Goal: Information Seeking & Learning: Check status

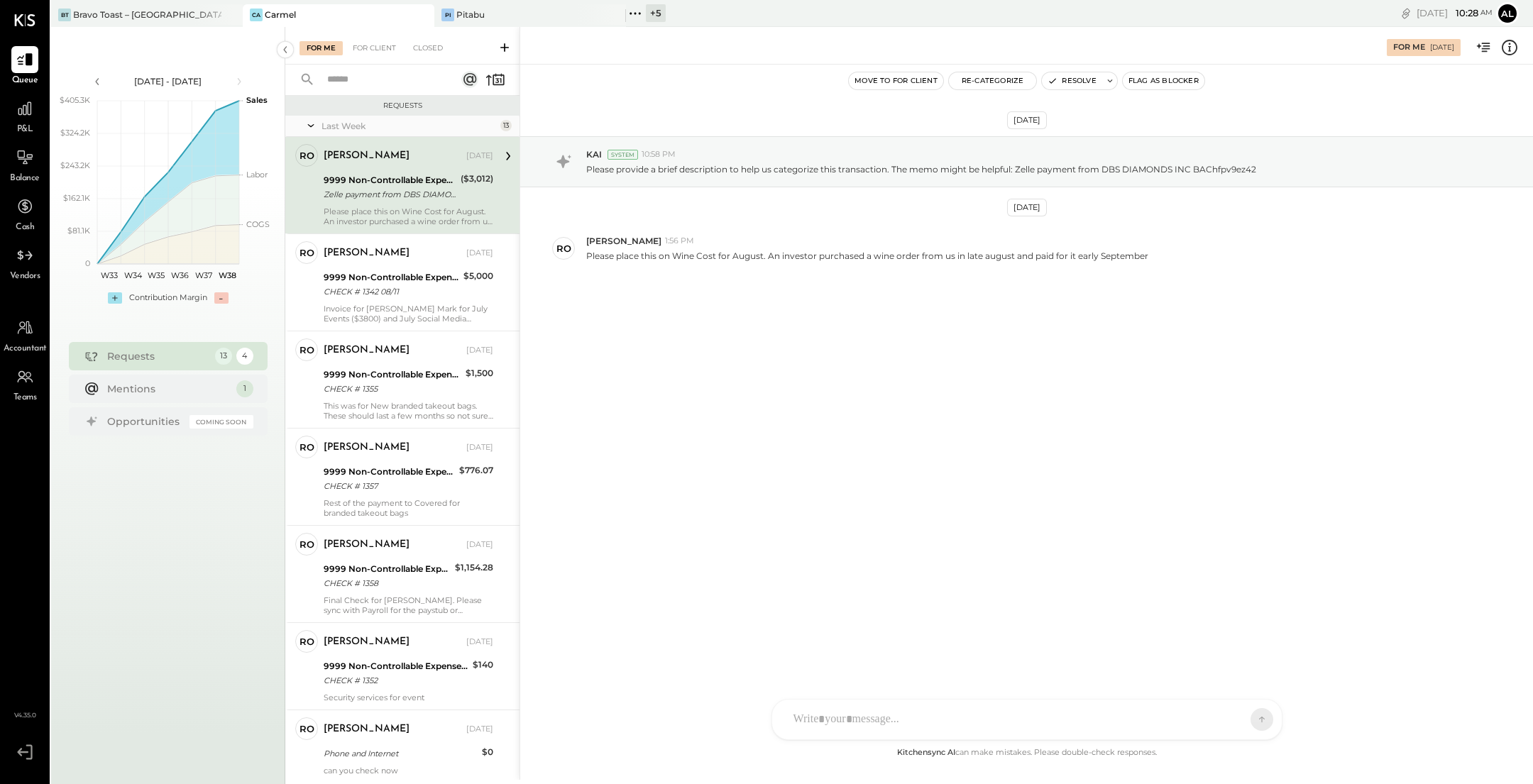
click at [314, 121] on icon at bounding box center [311, 126] width 14 height 36
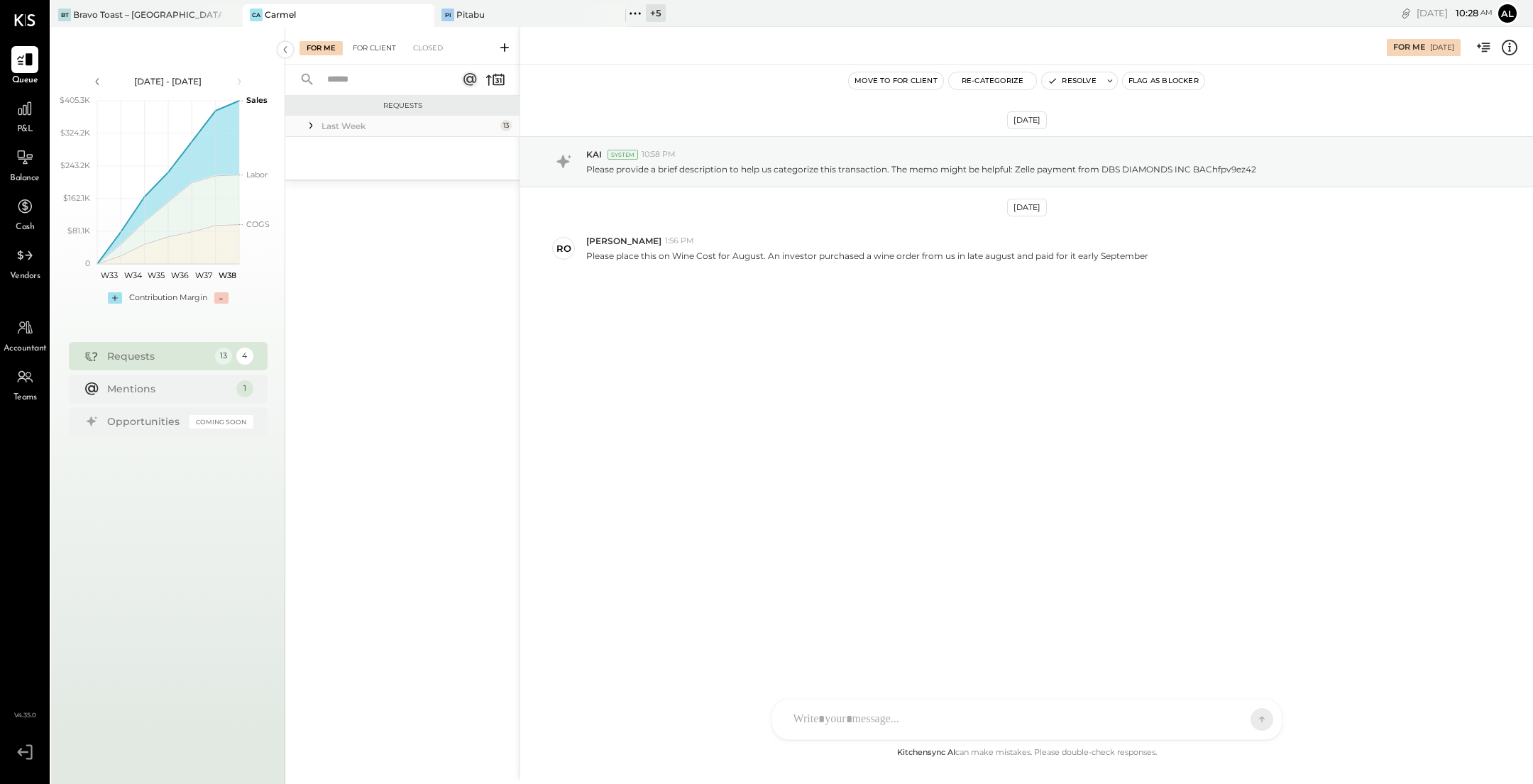
click at [373, 45] on div "For Client" at bounding box center [374, 48] width 57 height 14
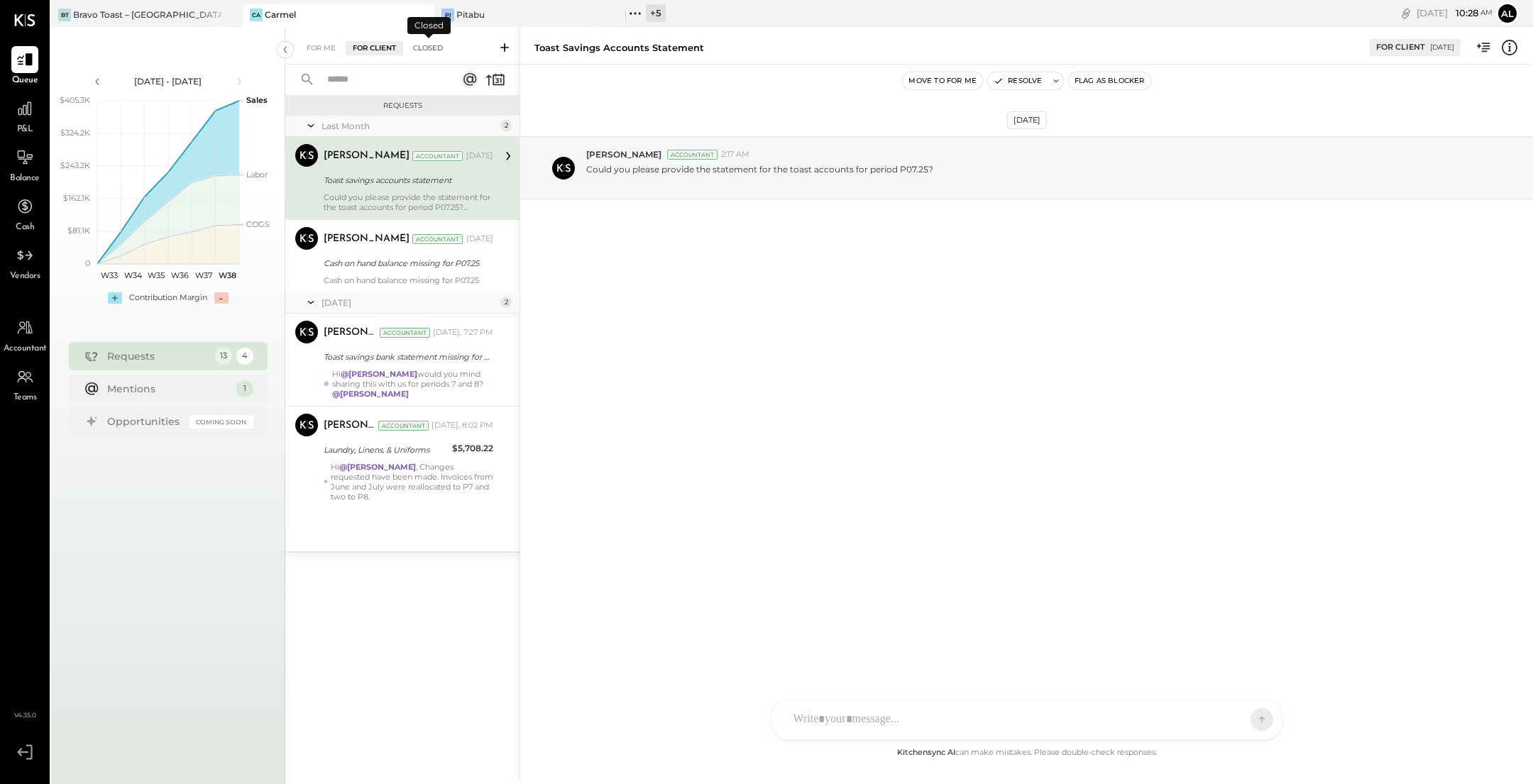
click at [429, 47] on div "Closed" at bounding box center [427, 48] width 44 height 14
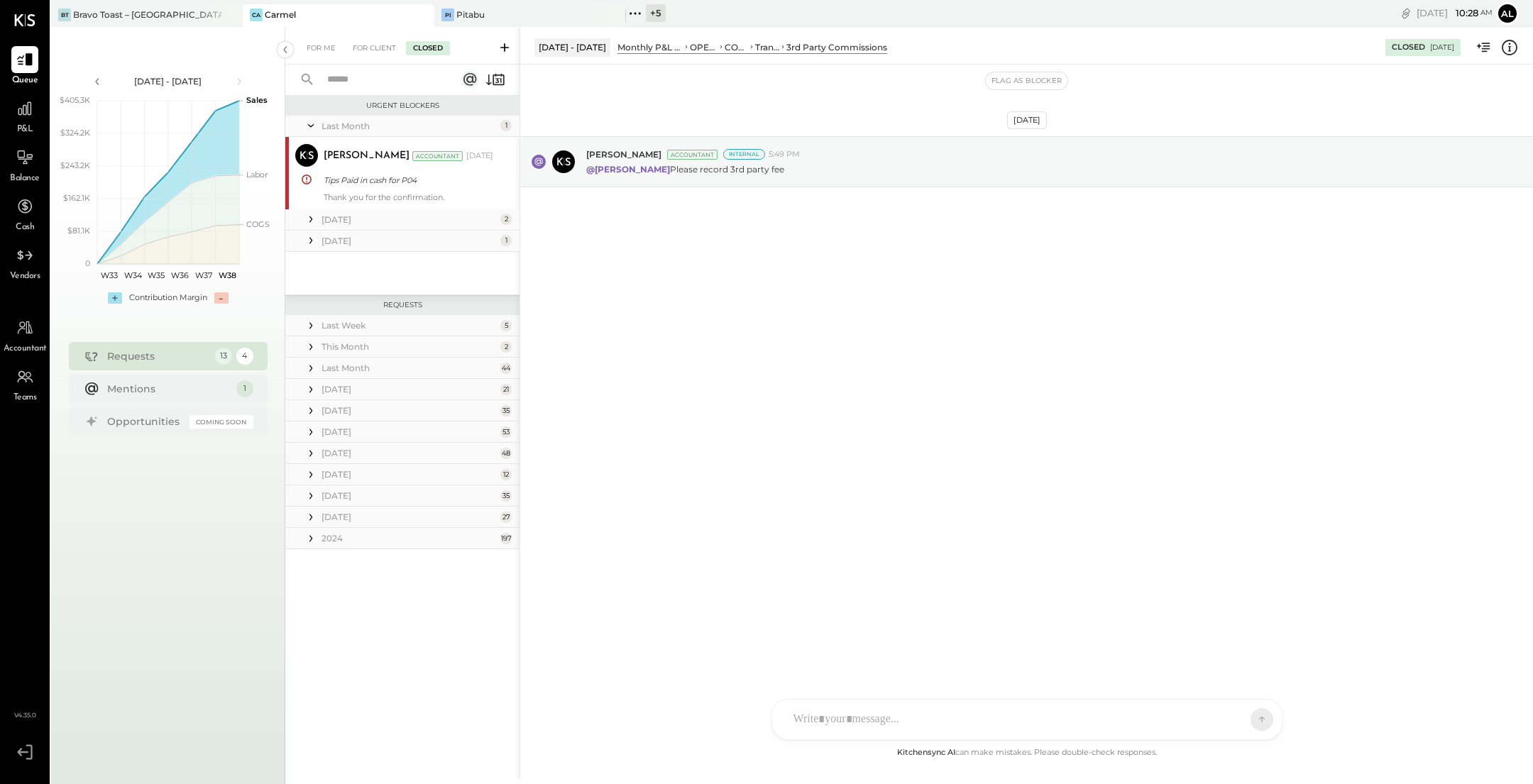
click at [399, 80] on input "text" at bounding box center [383, 79] width 129 height 23
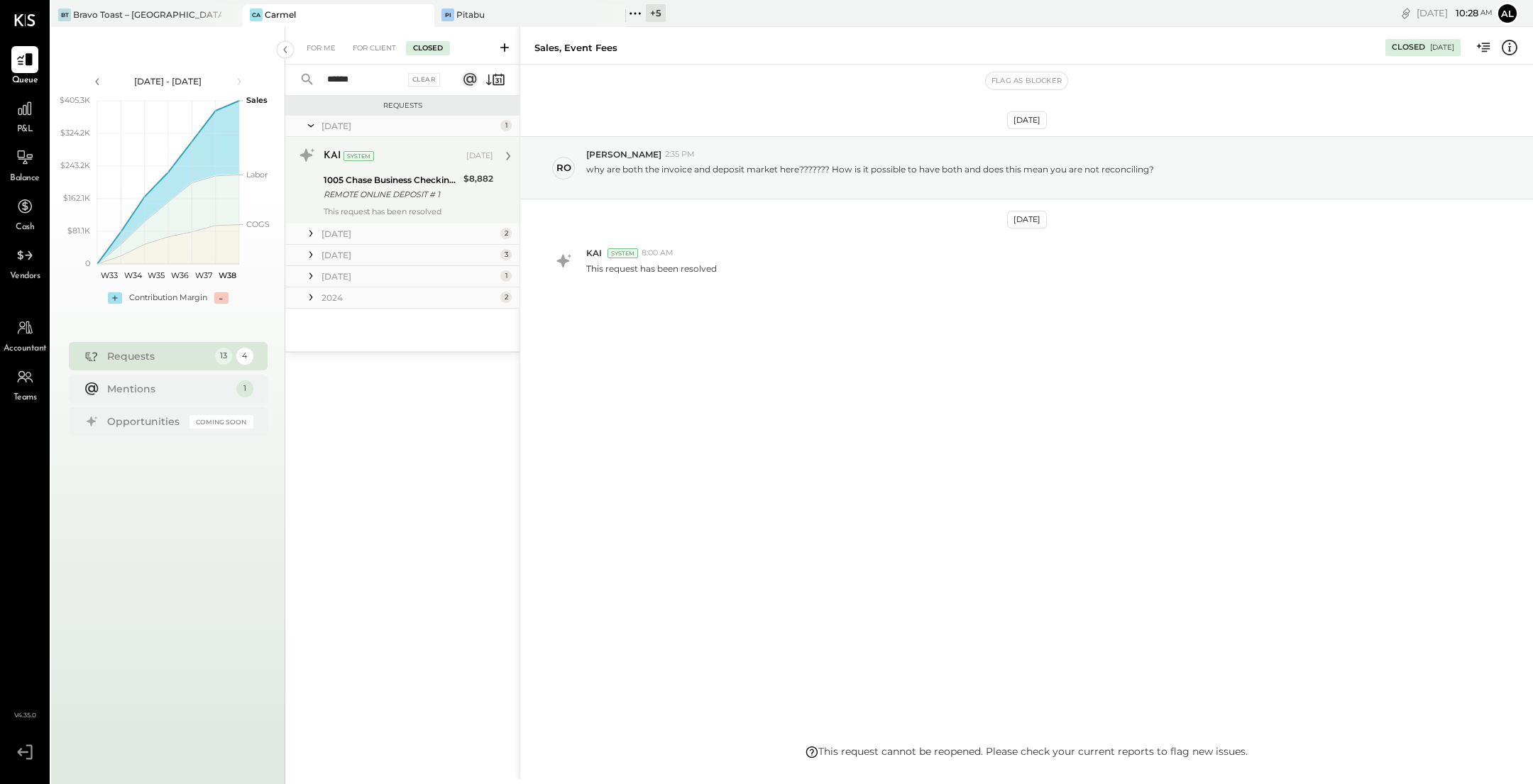
type input "******"
click at [424, 192] on div "REMOTE ONLINE DEPOSIT # 1" at bounding box center [391, 195] width 136 height 14
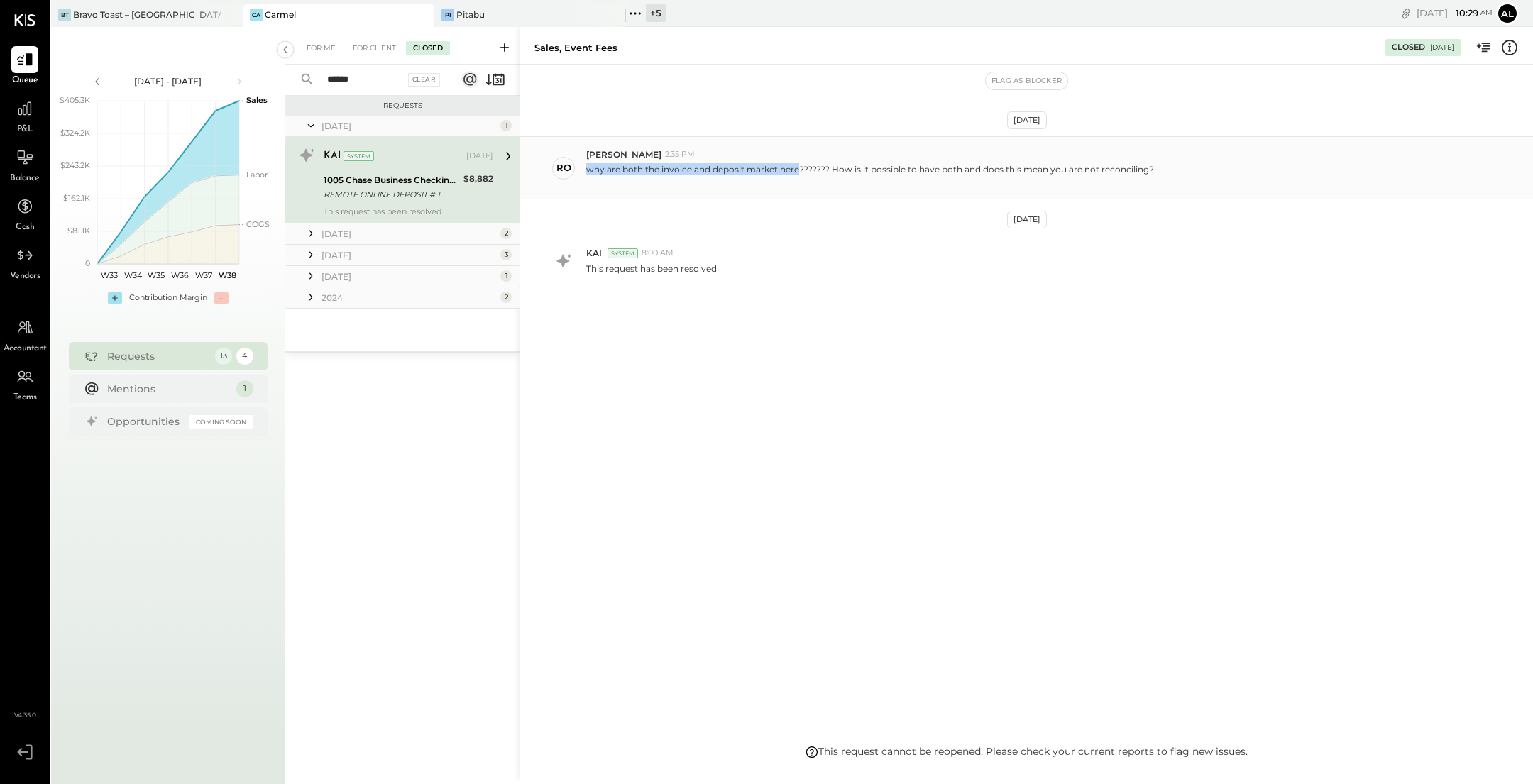
drag, startPoint x: 587, startPoint y: 170, endPoint x: 797, endPoint y: 173, distance: 210.0
click at [797, 173] on p "why are both the invoice and deposit market here??????? How is it possible to h…" at bounding box center [869, 175] width 567 height 24
click at [314, 233] on icon at bounding box center [311, 233] width 14 height 14
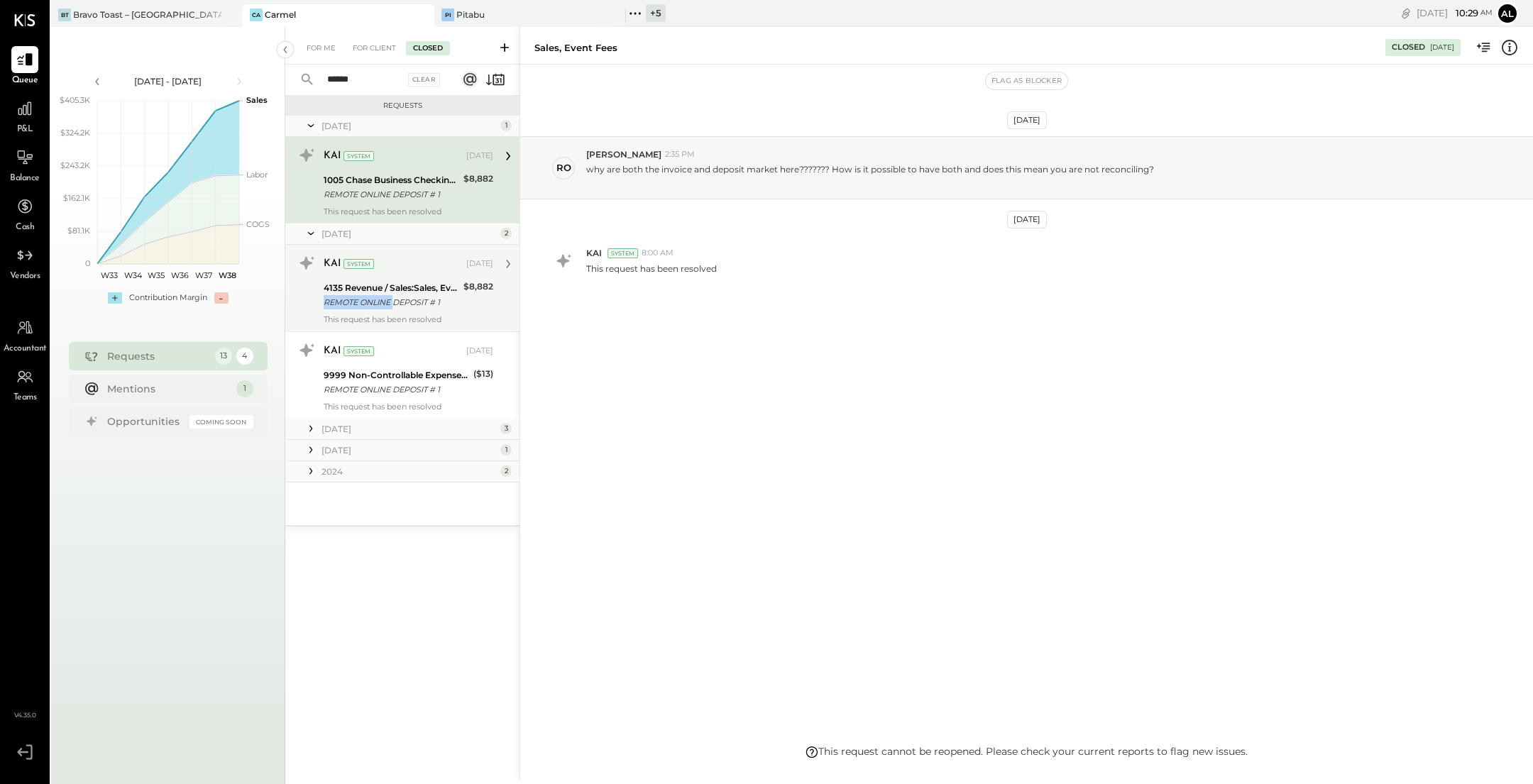
click at [391, 295] on div "REMOTE ONLINE DEPOSIT # 1" at bounding box center [391, 302] width 136 height 14
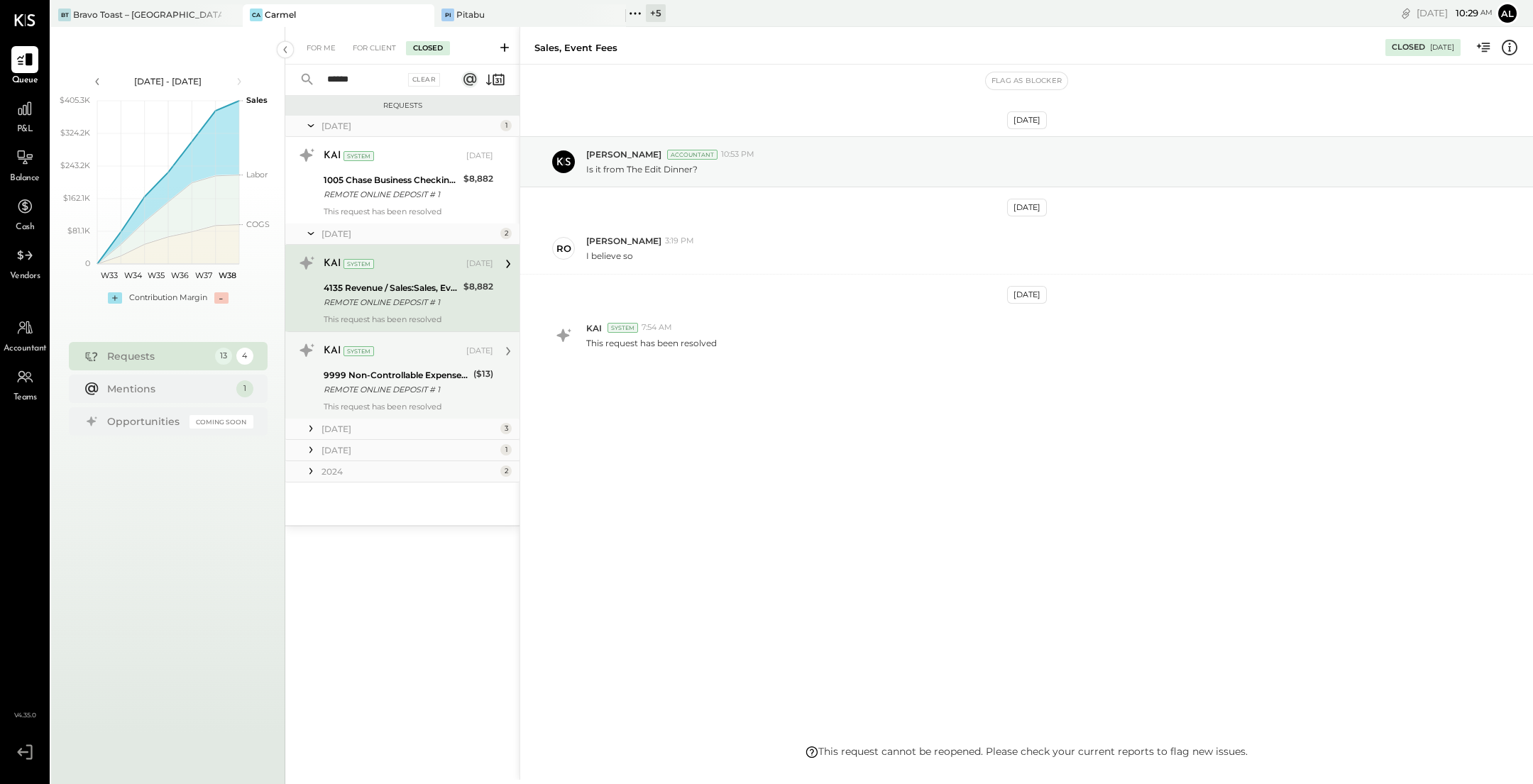
click at [400, 368] on div "9999 Non-Controllable Expenses:Other Income and Expenses:To Be Classified" at bounding box center [396, 375] width 146 height 14
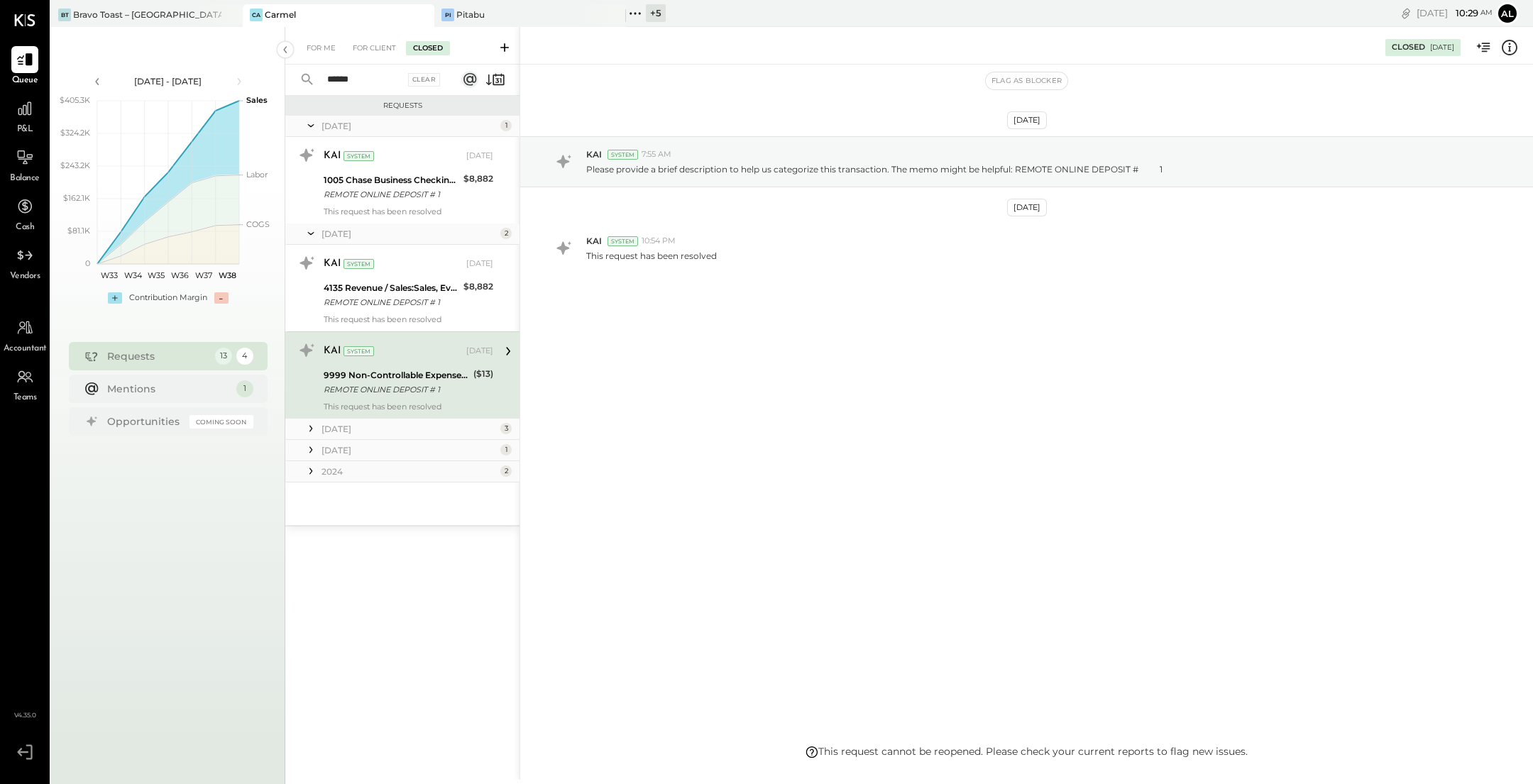
click at [310, 427] on icon at bounding box center [311, 429] width 14 height 14
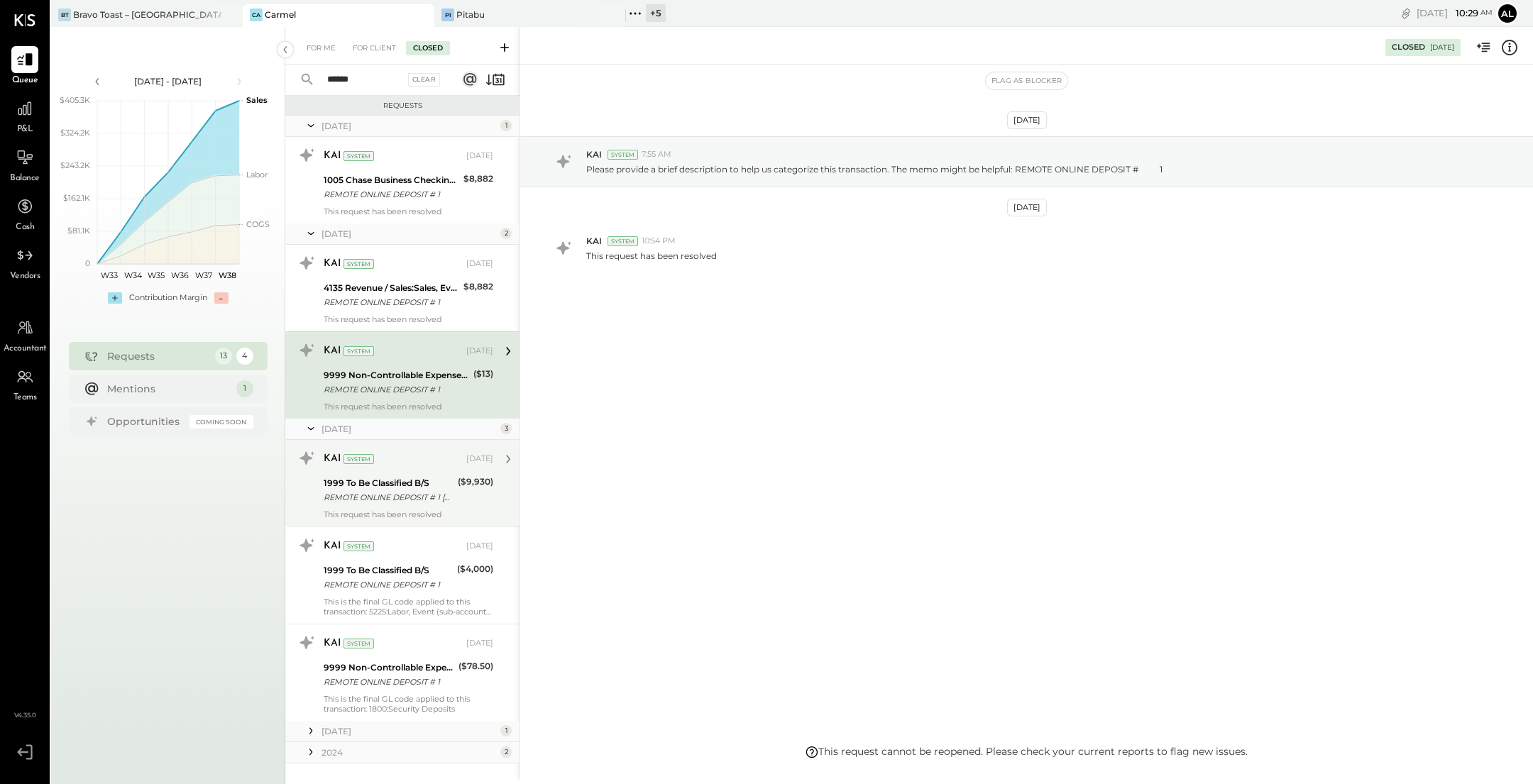
scroll to position [28, 0]
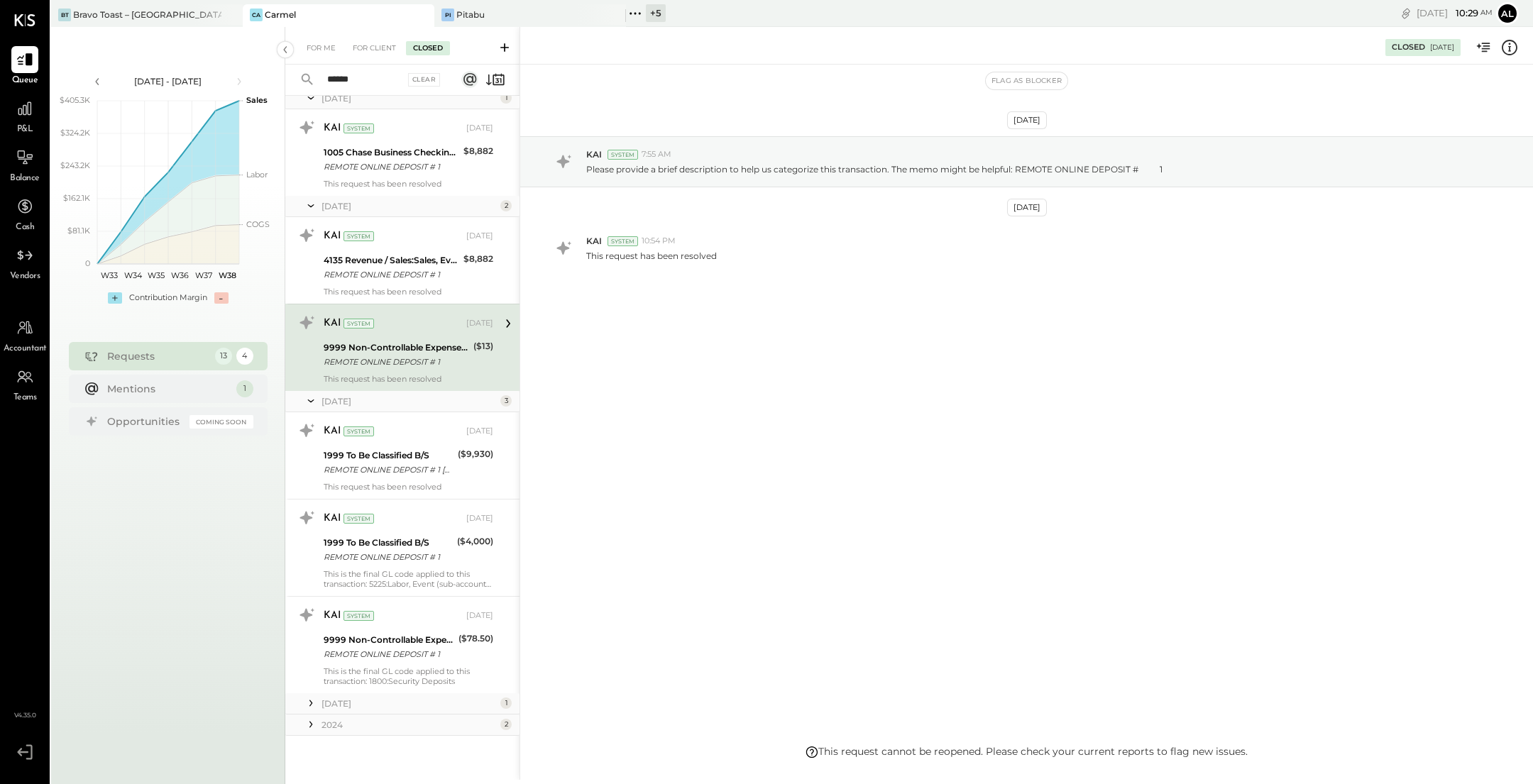
click at [315, 730] on div at bounding box center [311, 724] width 14 height 19
click at [315, 702] on icon at bounding box center [311, 703] width 14 height 14
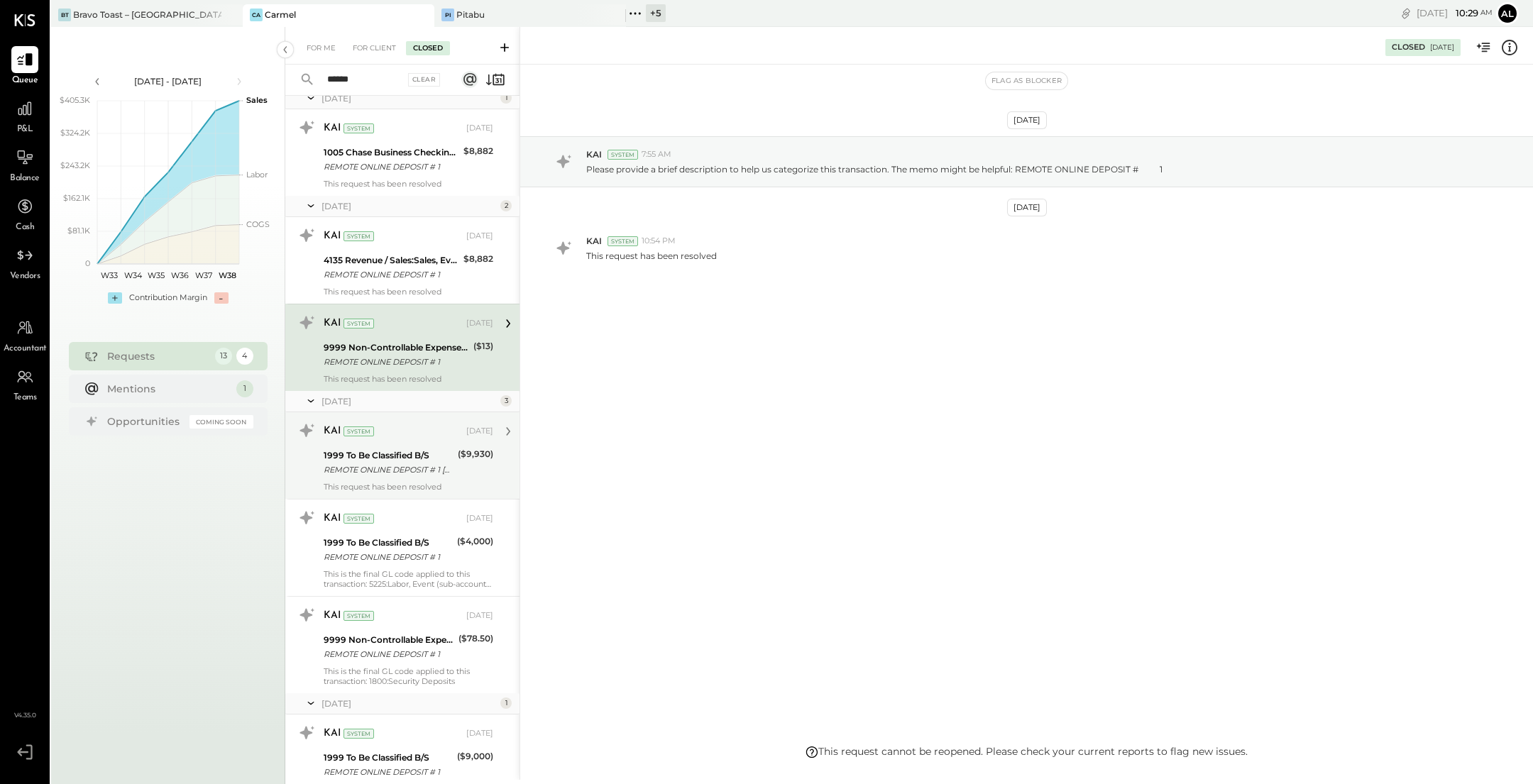
scroll to position [288, 0]
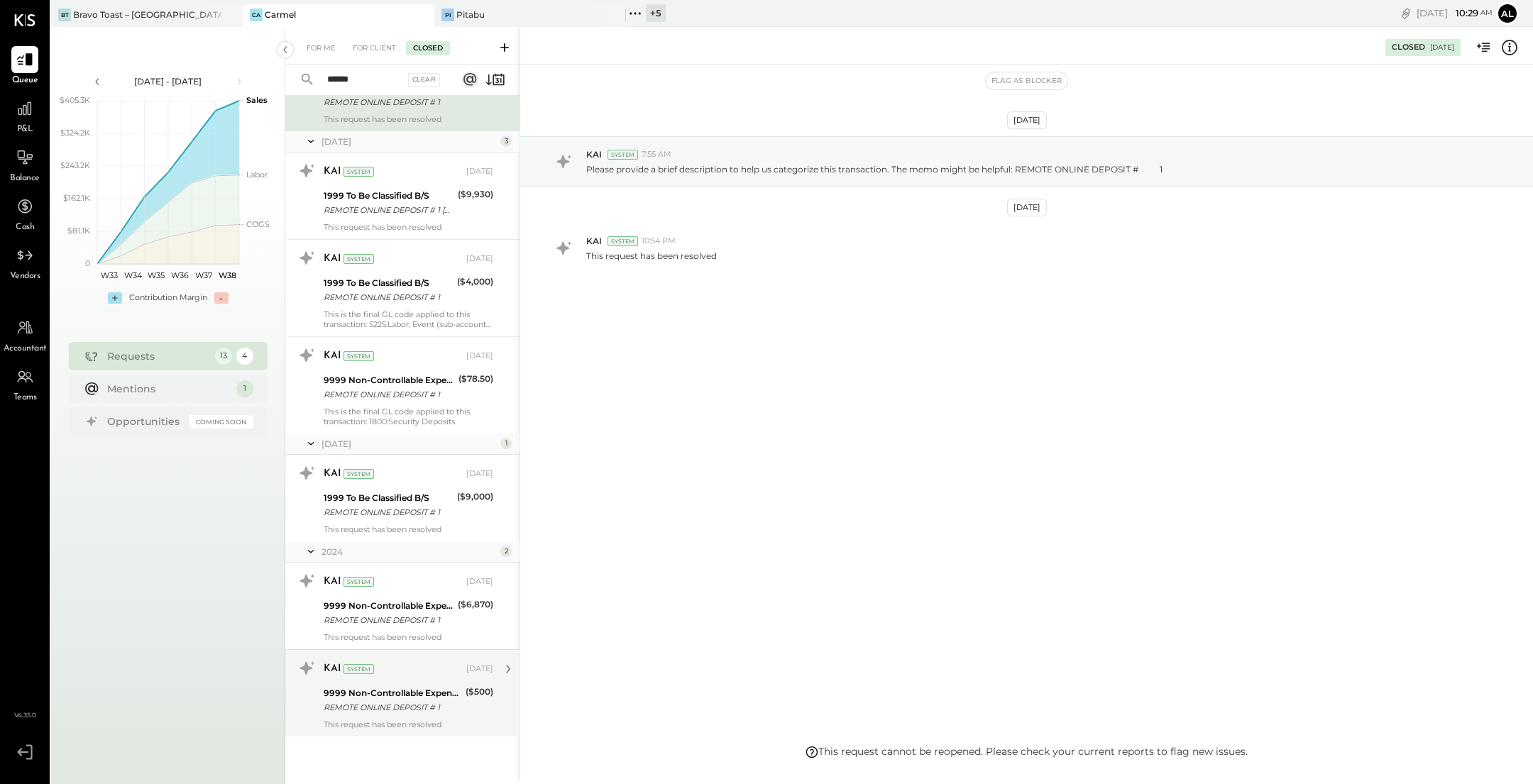
click at [422, 728] on div "KAI System [DATE] 9999 Non-Controllable Expenses:Other Income and Expenses:To B…" at bounding box center [402, 693] width 234 height 88
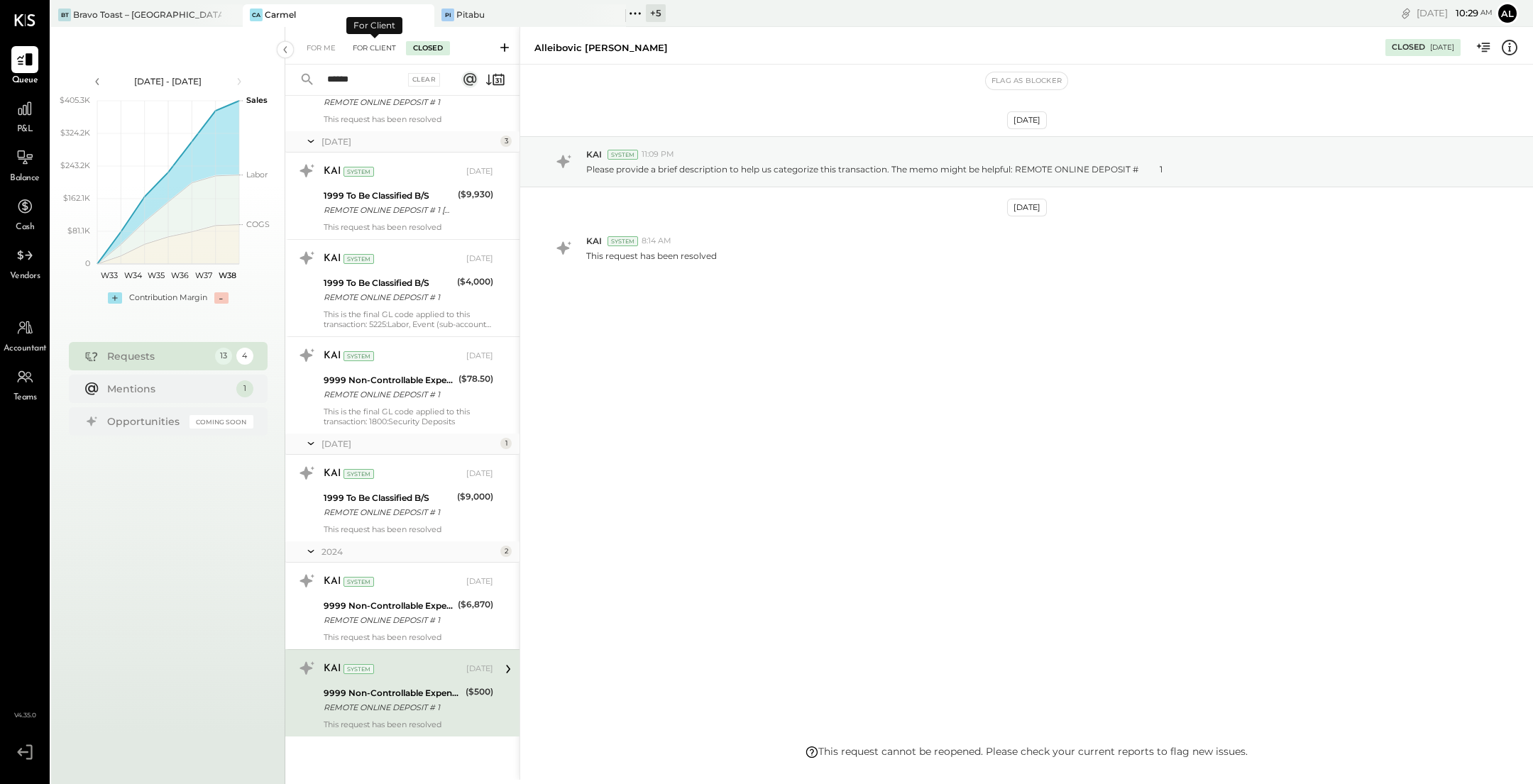
click at [383, 49] on div "For Client" at bounding box center [374, 48] width 57 height 14
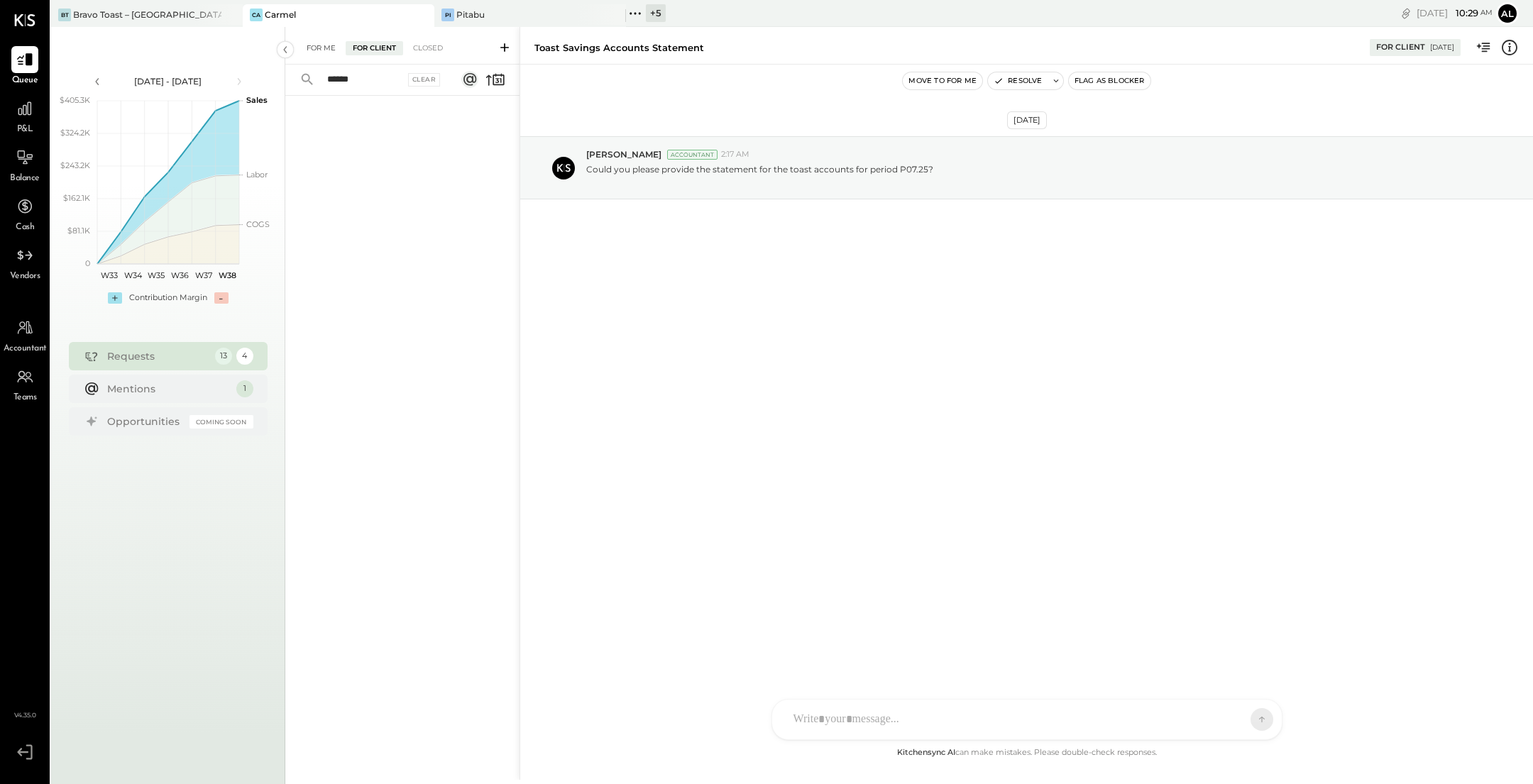
click at [332, 47] on div "For Me" at bounding box center [321, 48] width 43 height 14
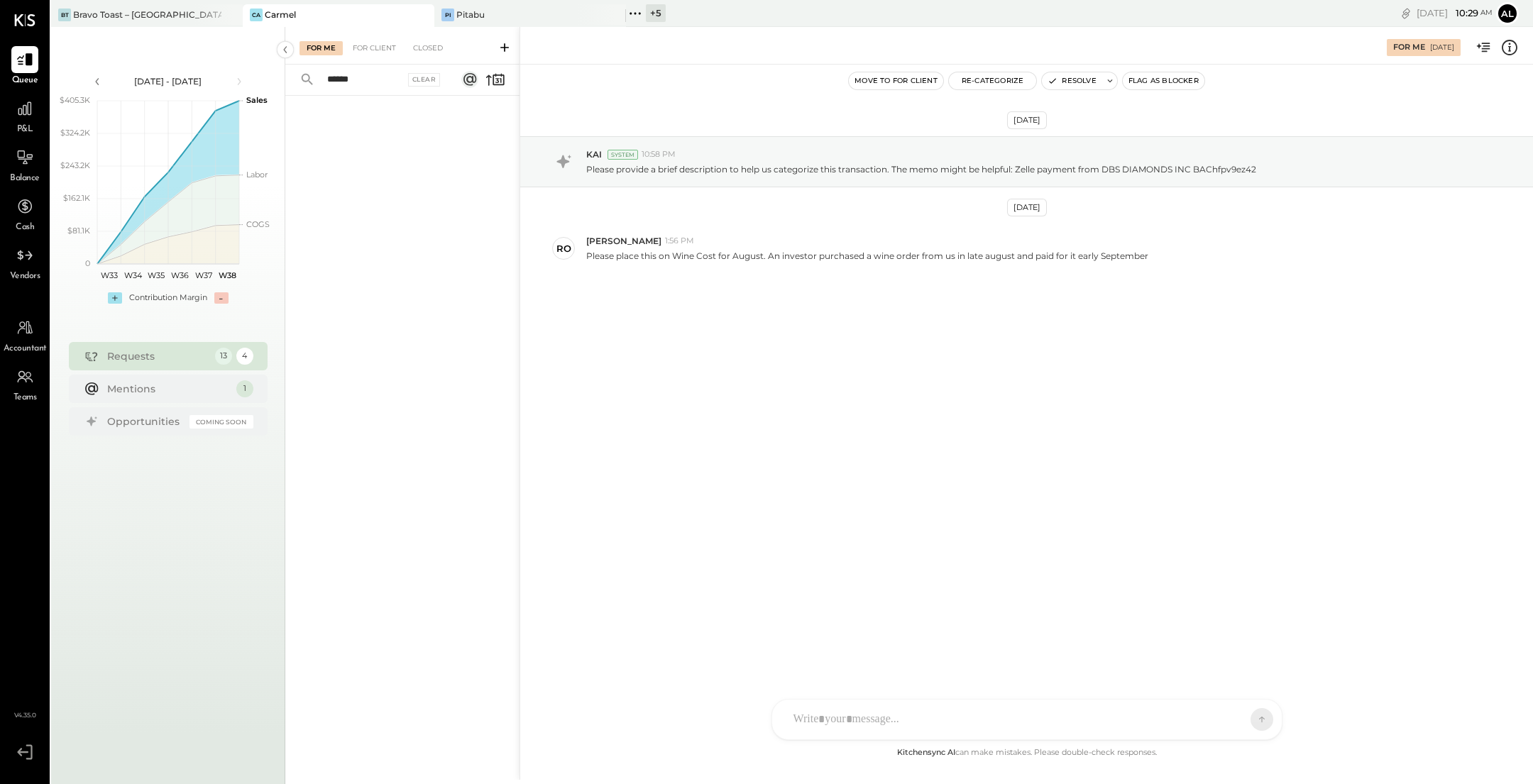
click at [364, 38] on div "For Me For Client Closed" at bounding box center [402, 46] width 234 height 38
click at [380, 63] on div "For Me For Client Closed" at bounding box center [402, 46] width 234 height 38
click at [387, 85] on input "******" at bounding box center [362, 79] width 86 height 23
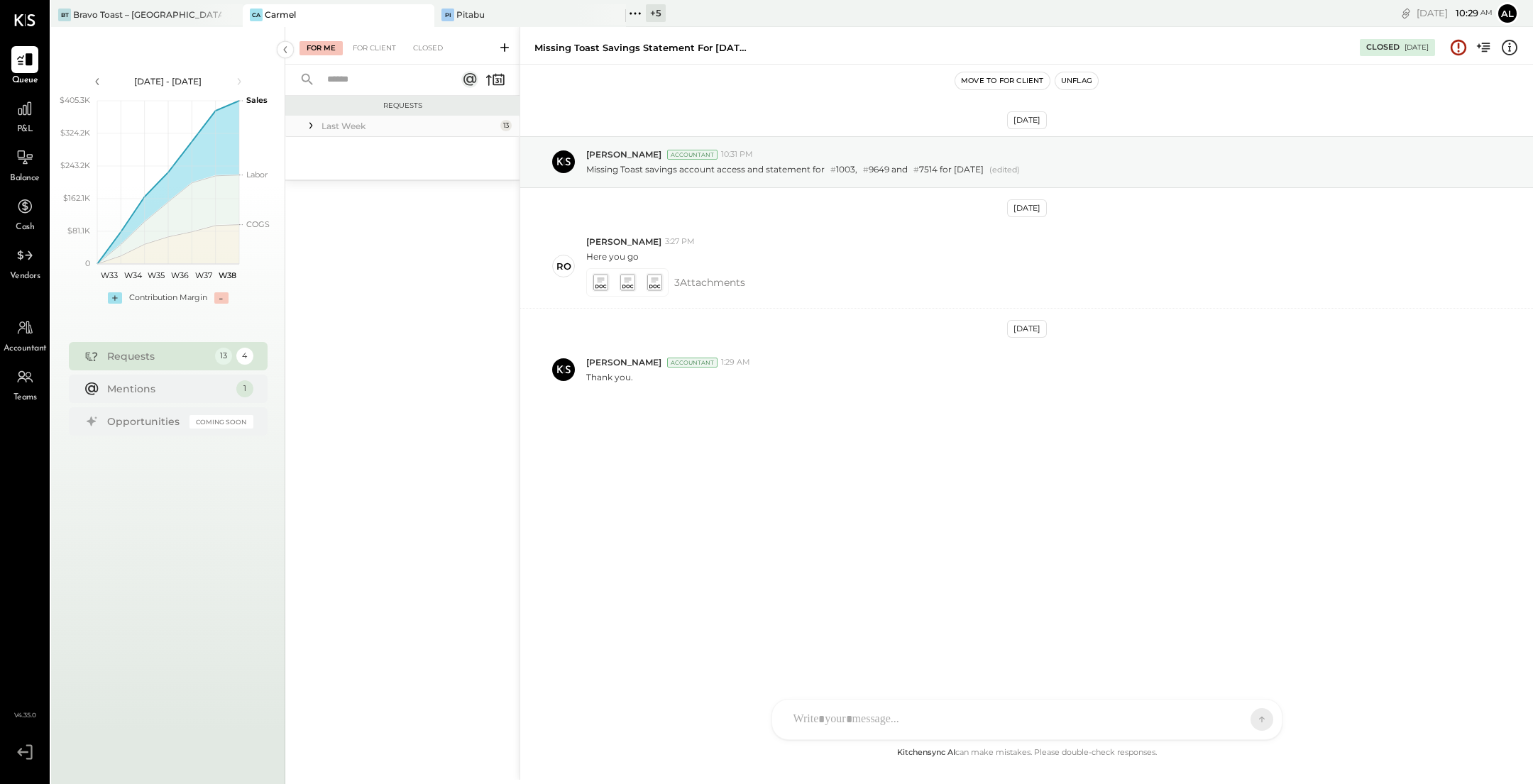
click at [314, 126] on icon at bounding box center [311, 126] width 14 height 14
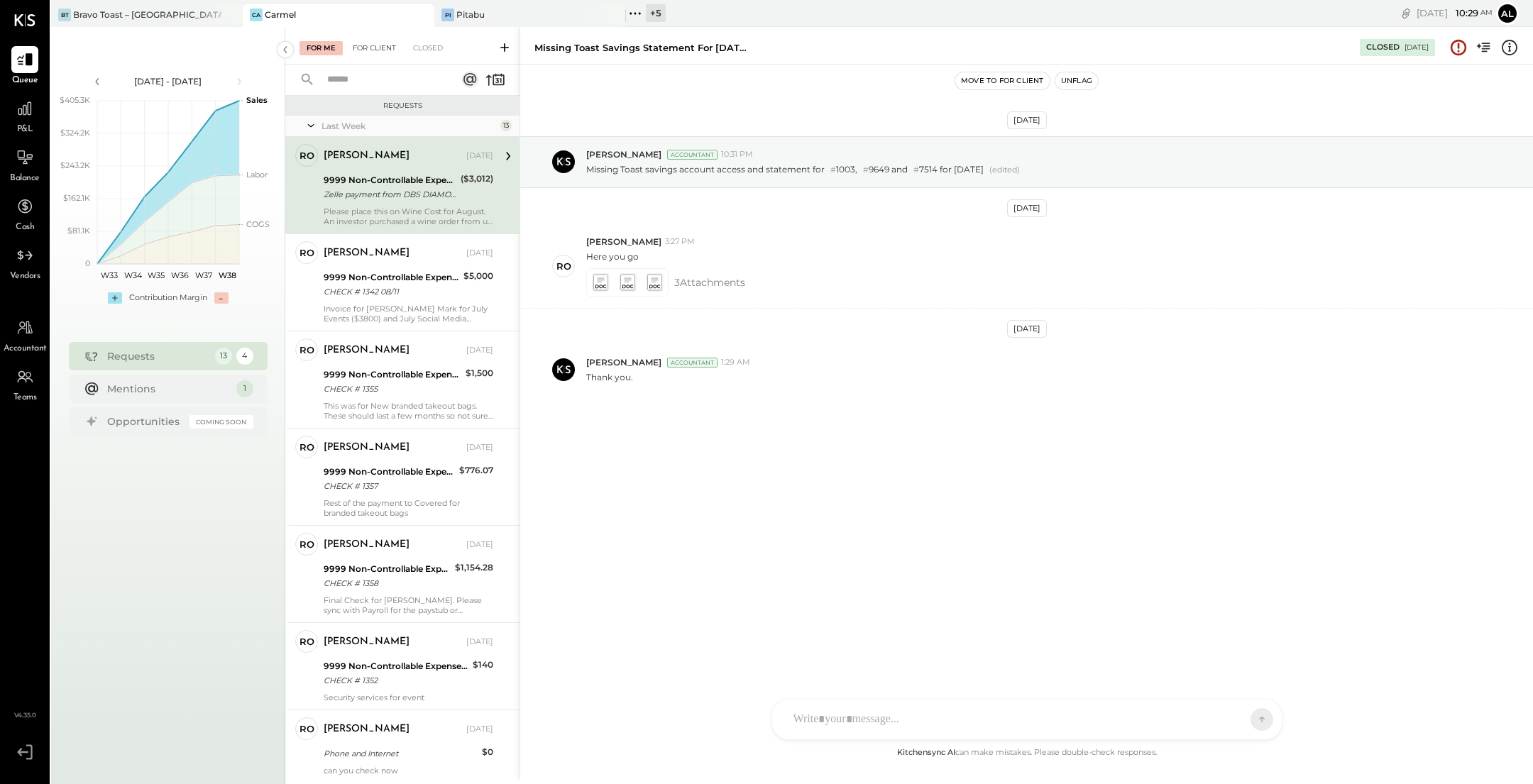
click at [369, 54] on div "For Client" at bounding box center [374, 48] width 57 height 14
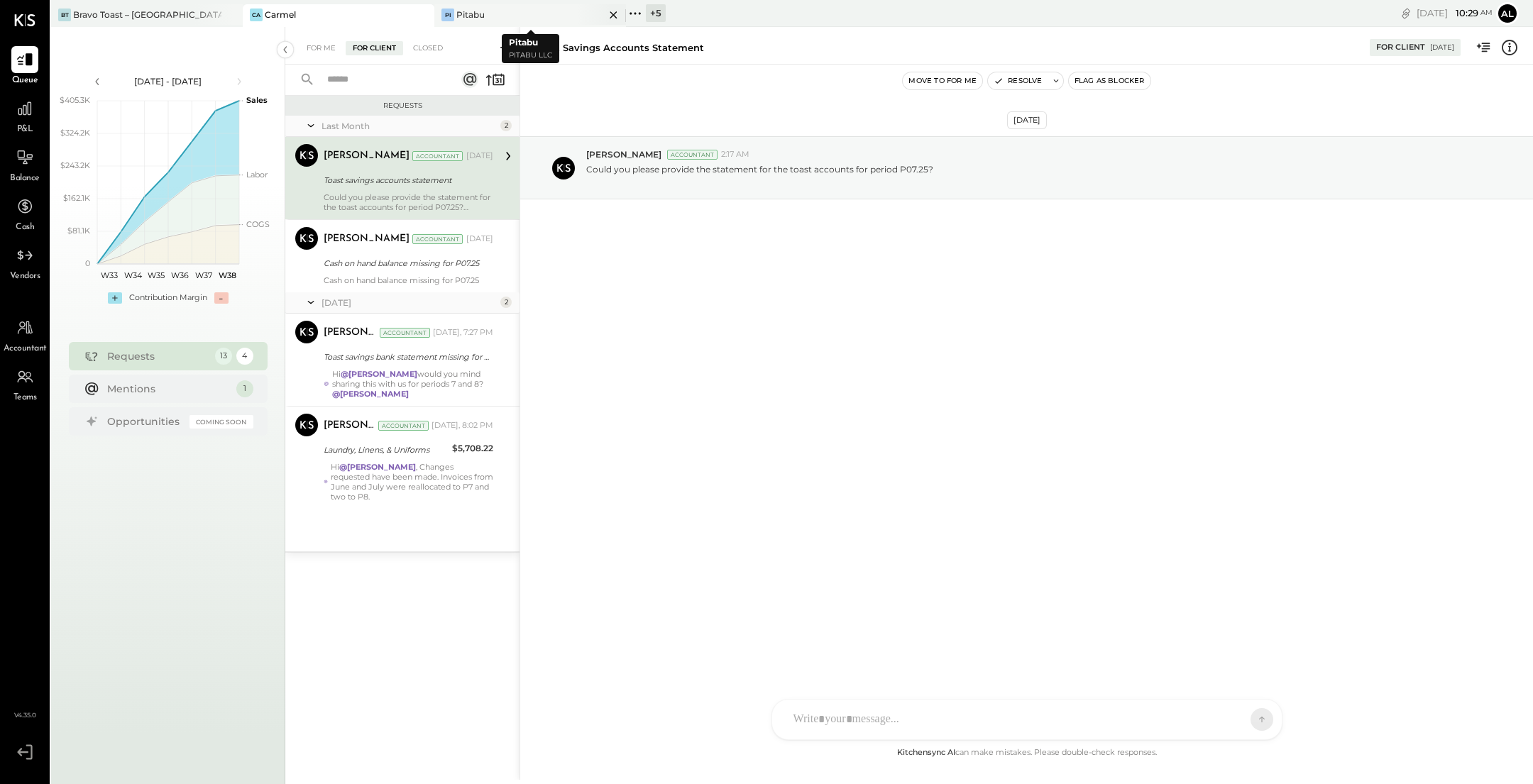
click at [510, 18] on div "Pi Pitabu" at bounding box center [519, 15] width 171 height 13
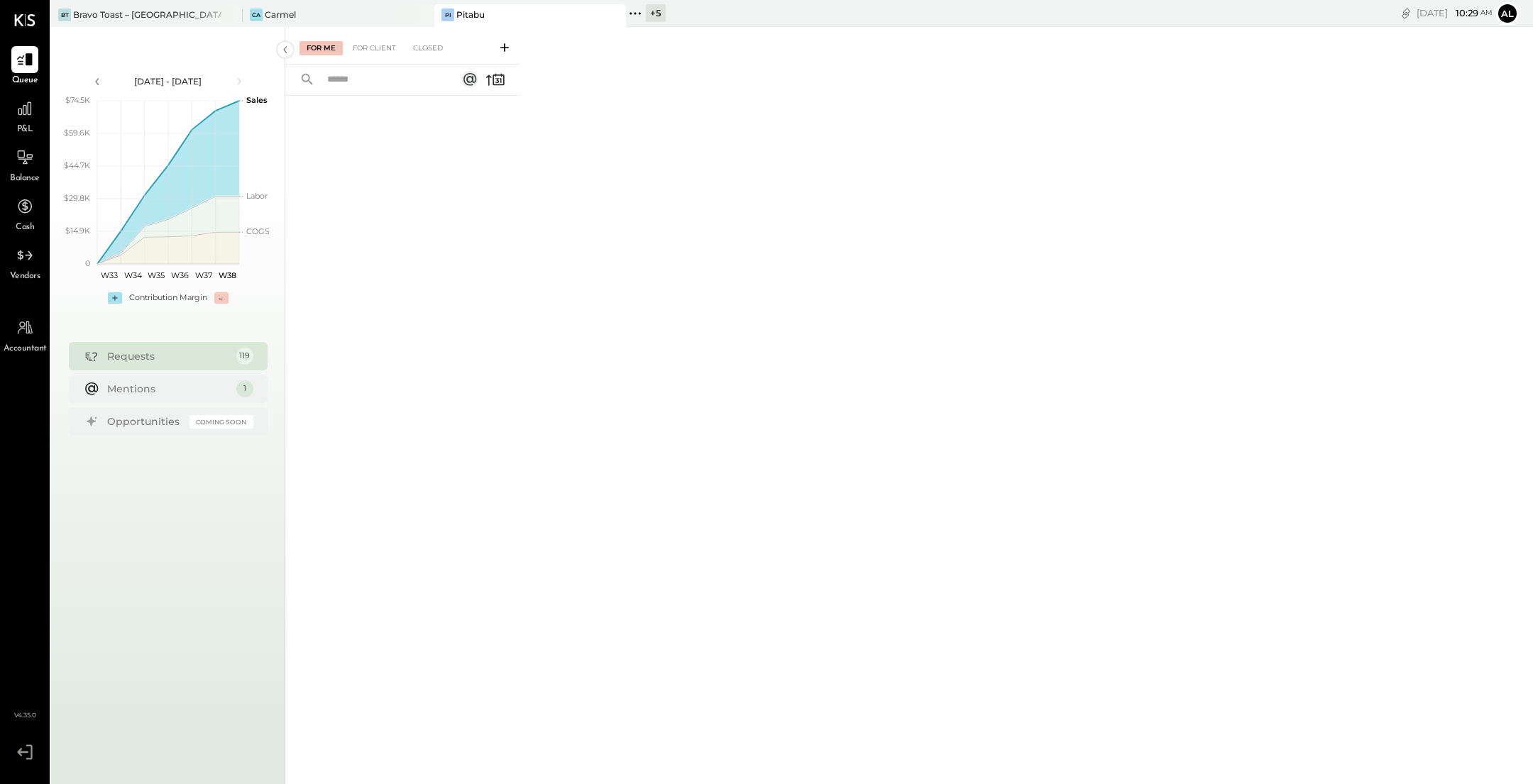
click at [376, 57] on div "For Me For Client Closed" at bounding box center [402, 46] width 234 height 38
click at [376, 43] on div "For Client" at bounding box center [374, 48] width 57 height 14
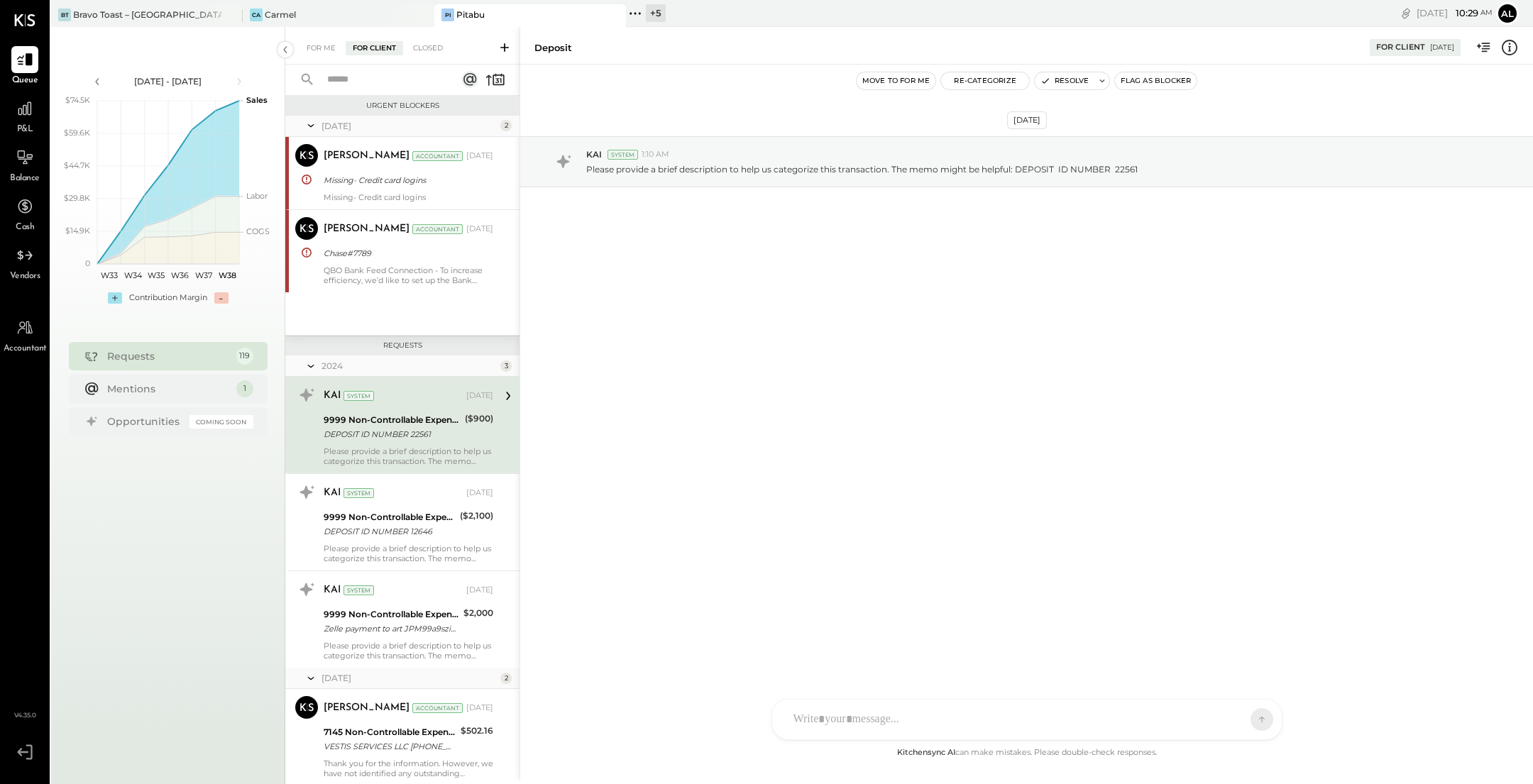
click at [371, 76] on input "text" at bounding box center [383, 79] width 129 height 23
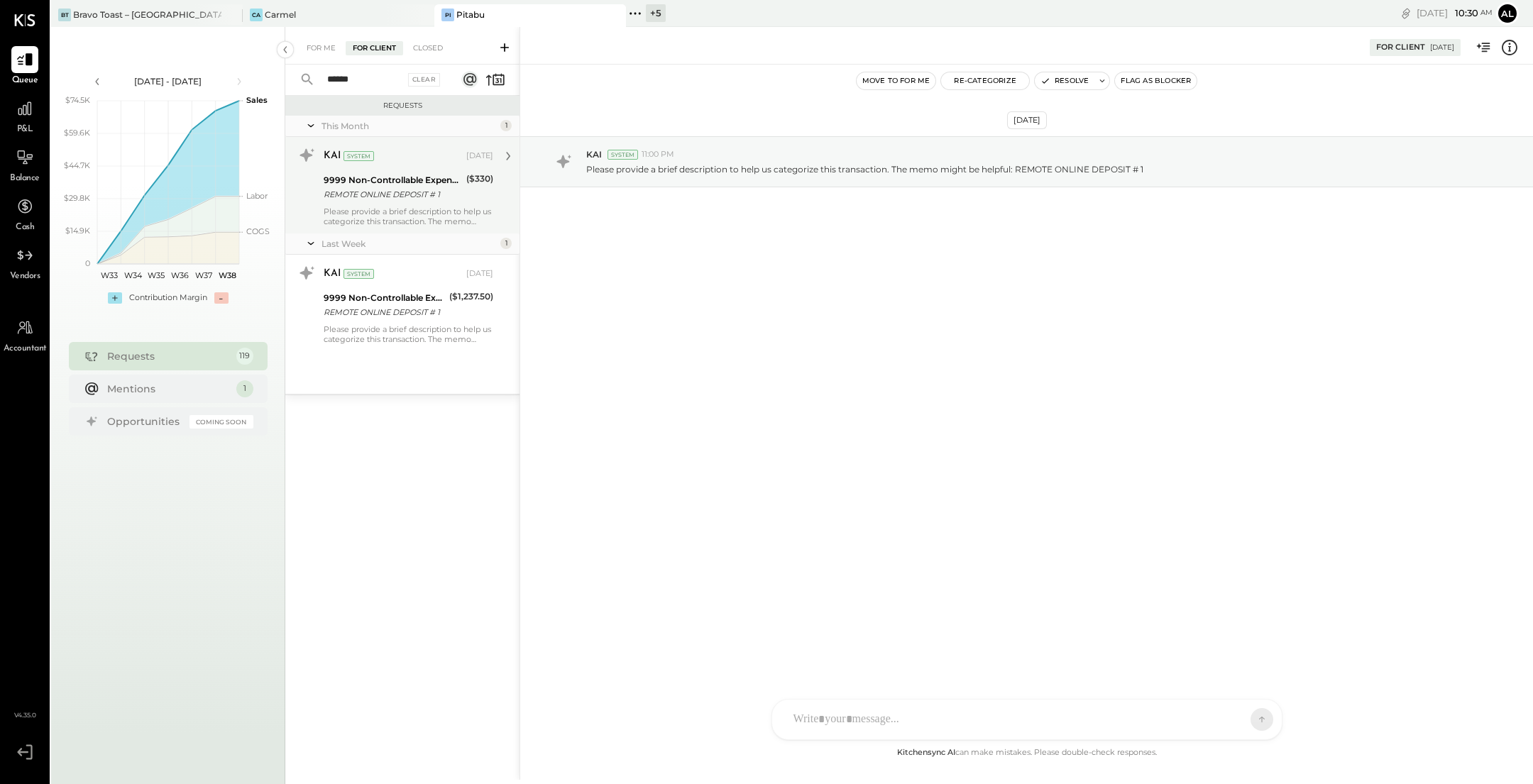
type input "******"
click at [398, 206] on div "Please provide a brief description to help us categorize this transaction. The …" at bounding box center [408, 216] width 170 height 20
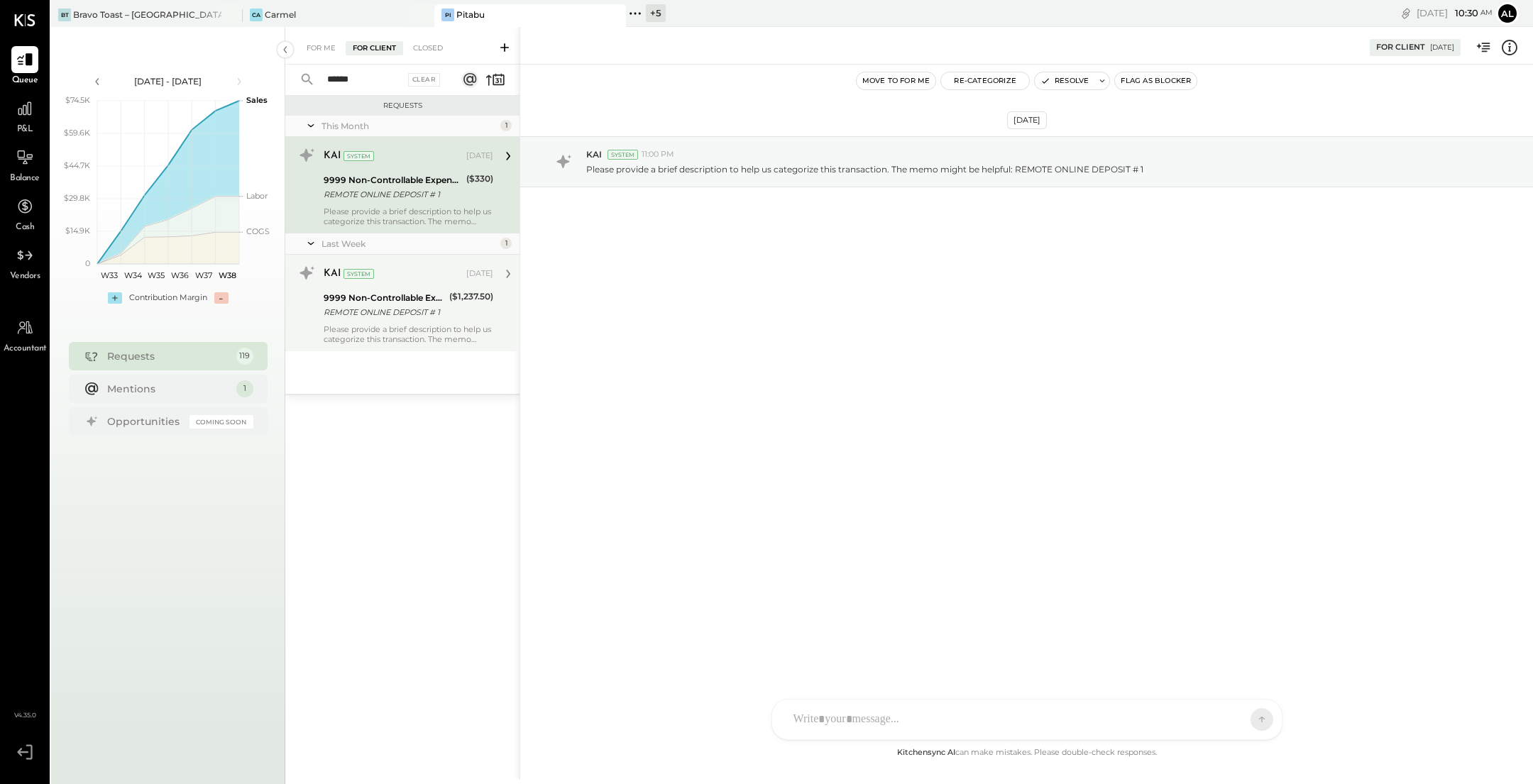
click at [412, 297] on div "9999 Non-Controllable Expenses:Other Income and Expenses:To Be Classified" at bounding box center [384, 298] width 121 height 14
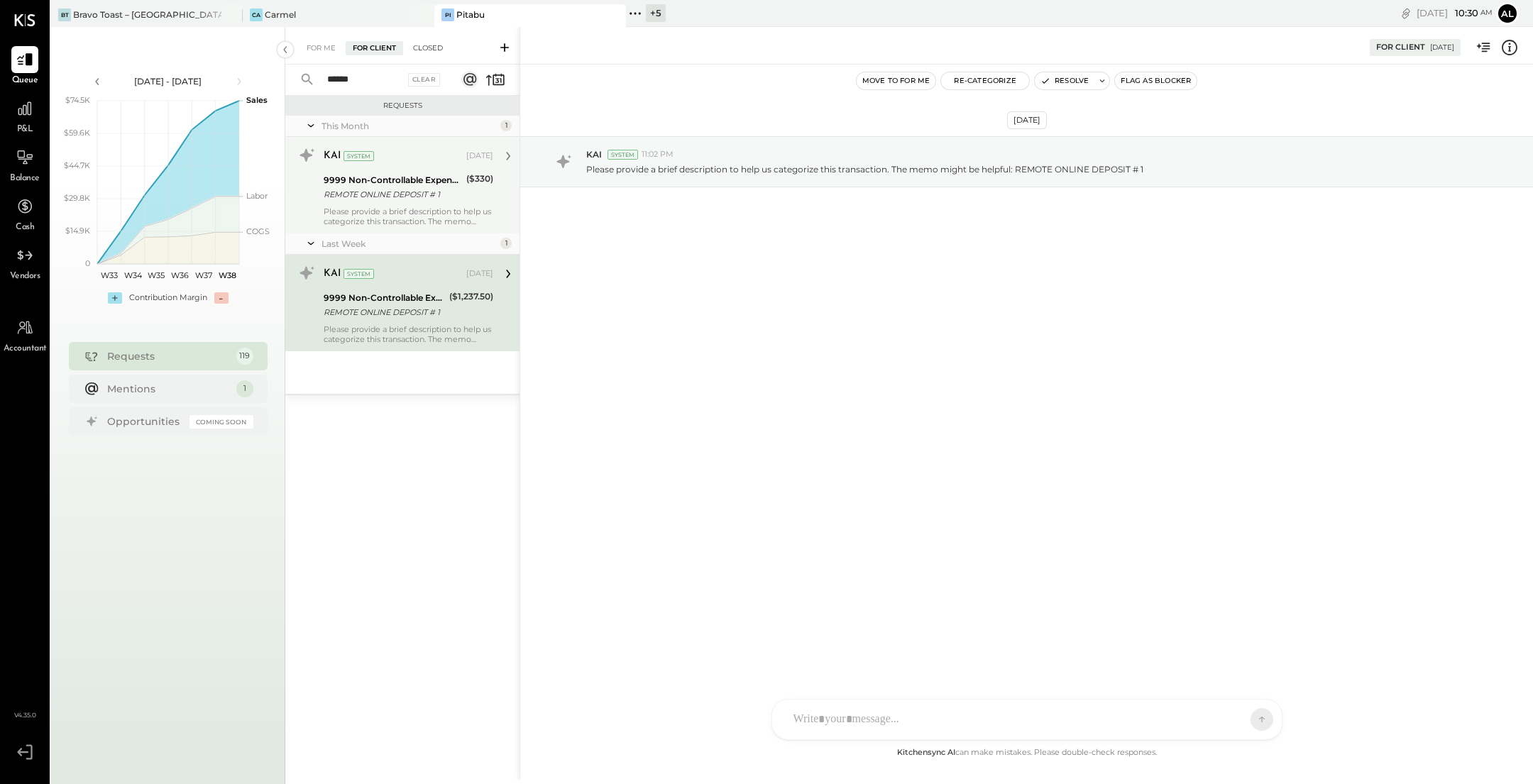
click at [428, 46] on div "Closed" at bounding box center [427, 48] width 44 height 14
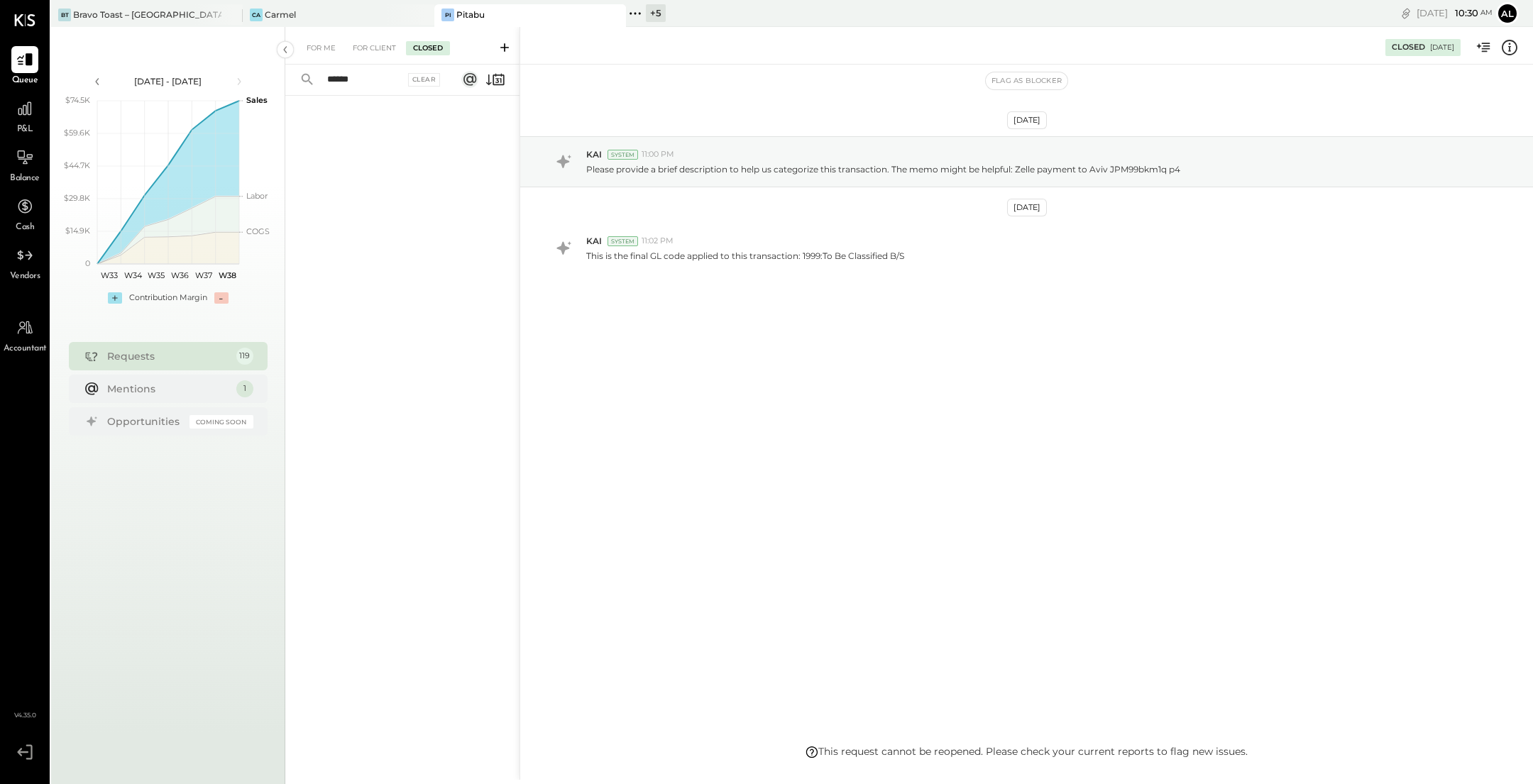
click at [383, 71] on input "******" at bounding box center [362, 79] width 86 height 23
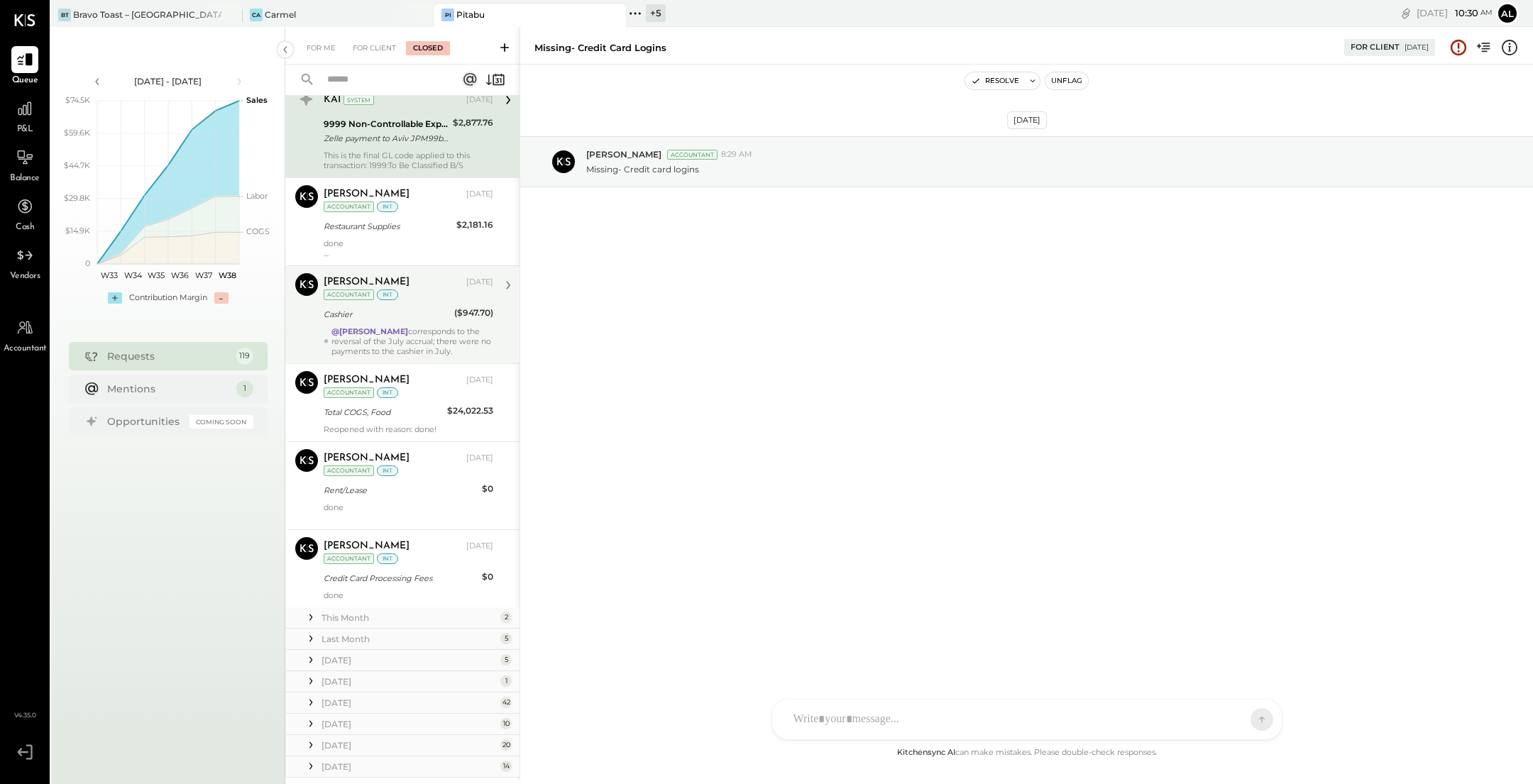
scroll to position [60, 0]
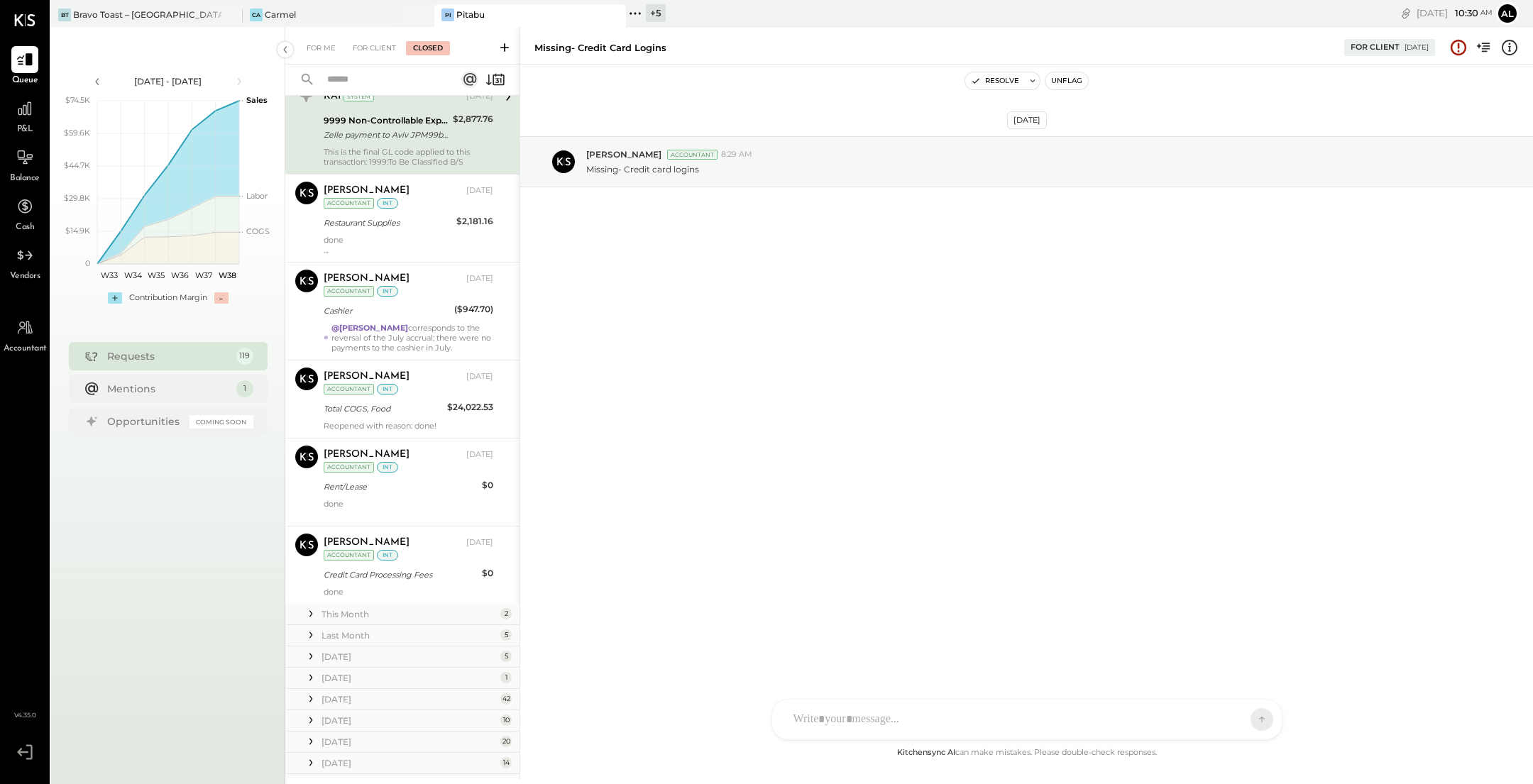
click at [313, 660] on icon at bounding box center [311, 656] width 14 height 14
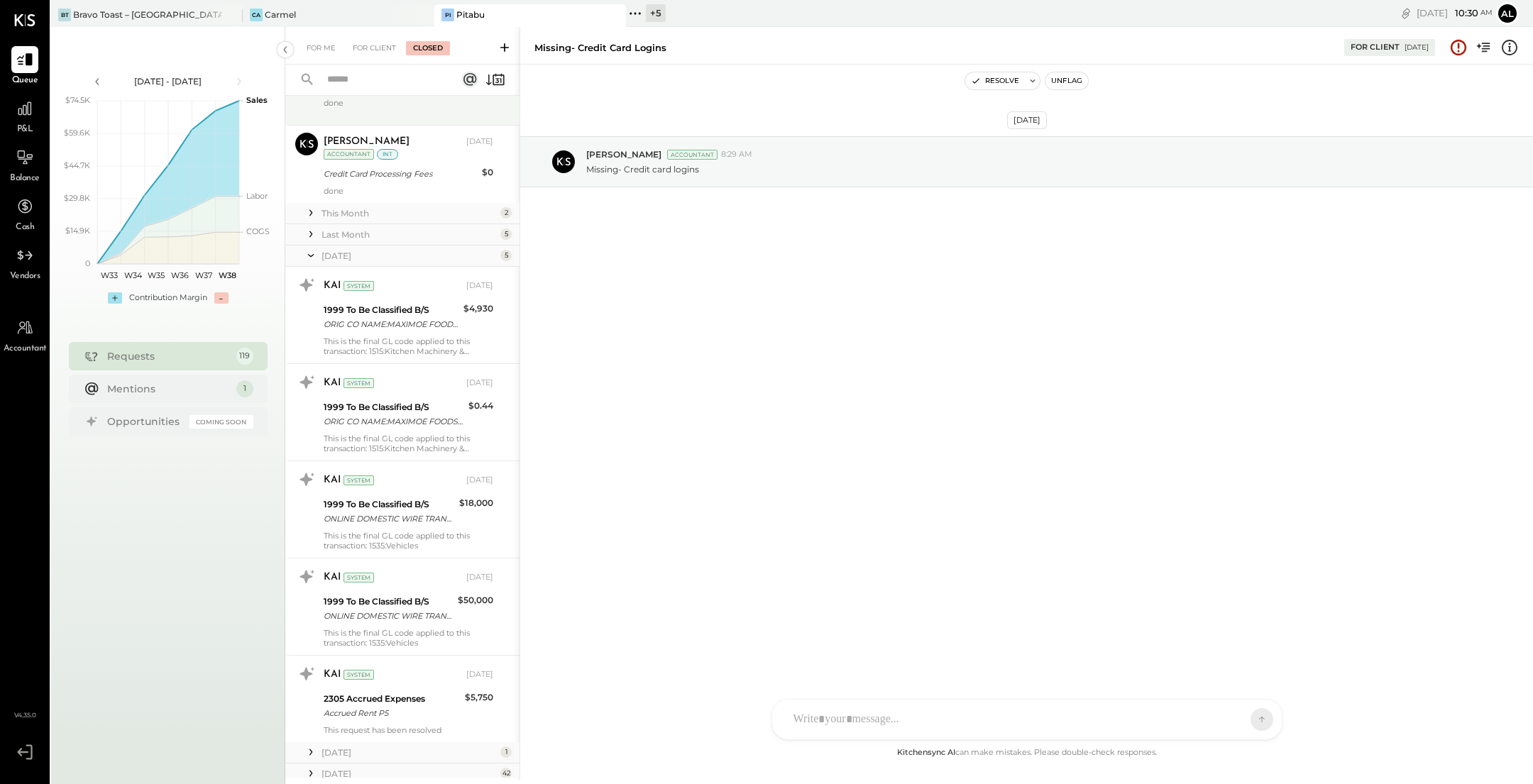
scroll to position [469, 0]
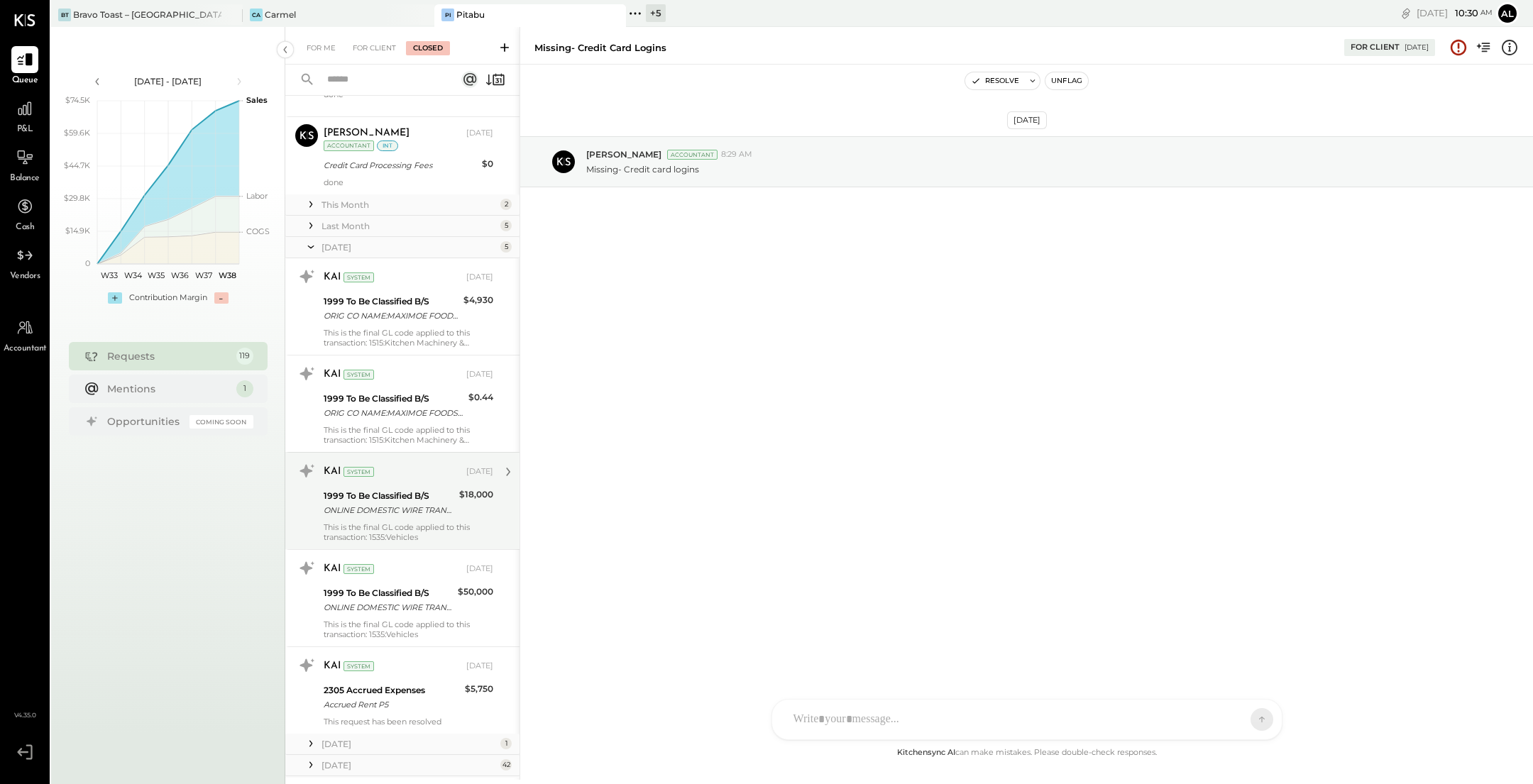
click at [410, 495] on div "1999 To Be Classified B/S" at bounding box center [389, 496] width 131 height 14
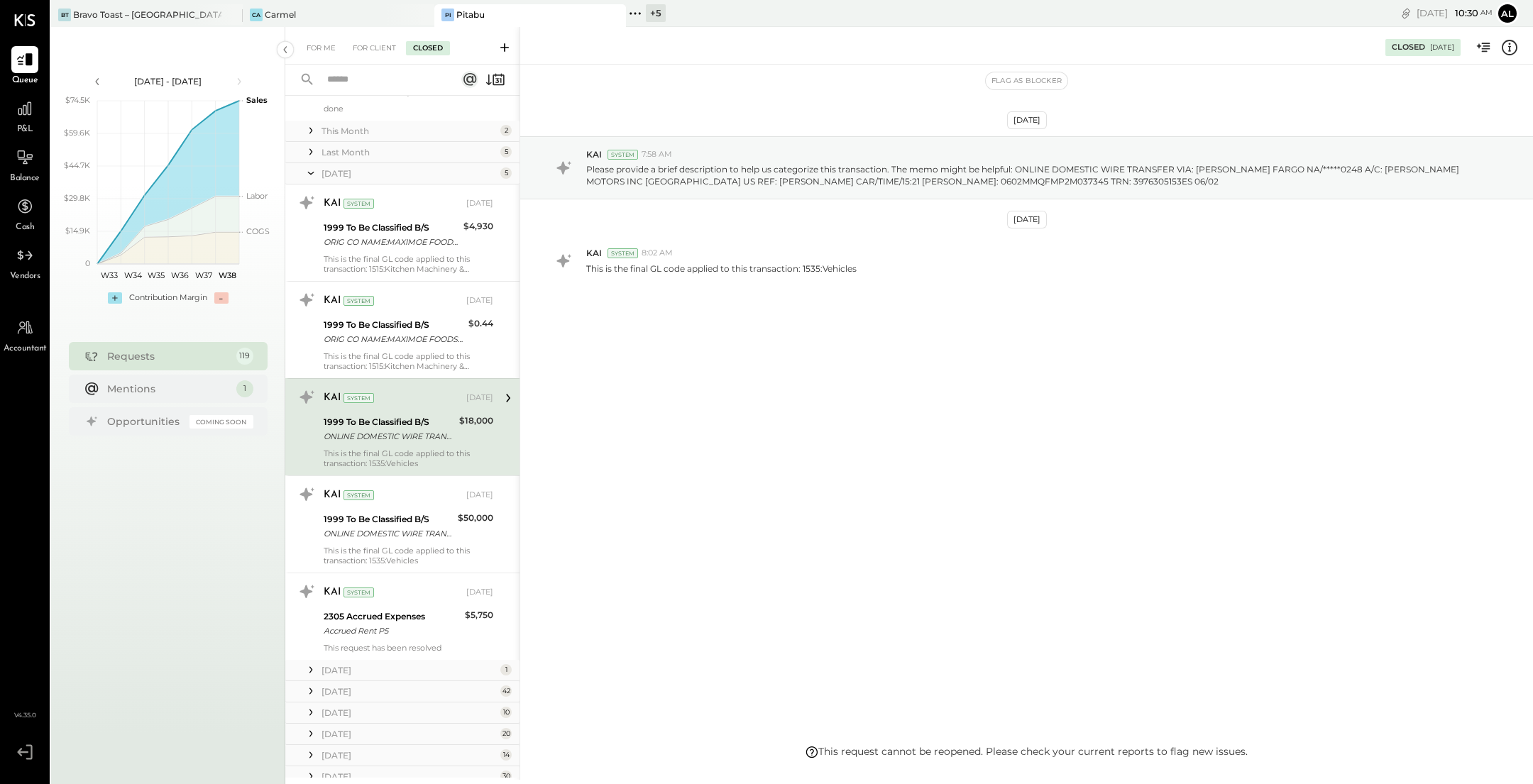
scroll to position [555, 0]
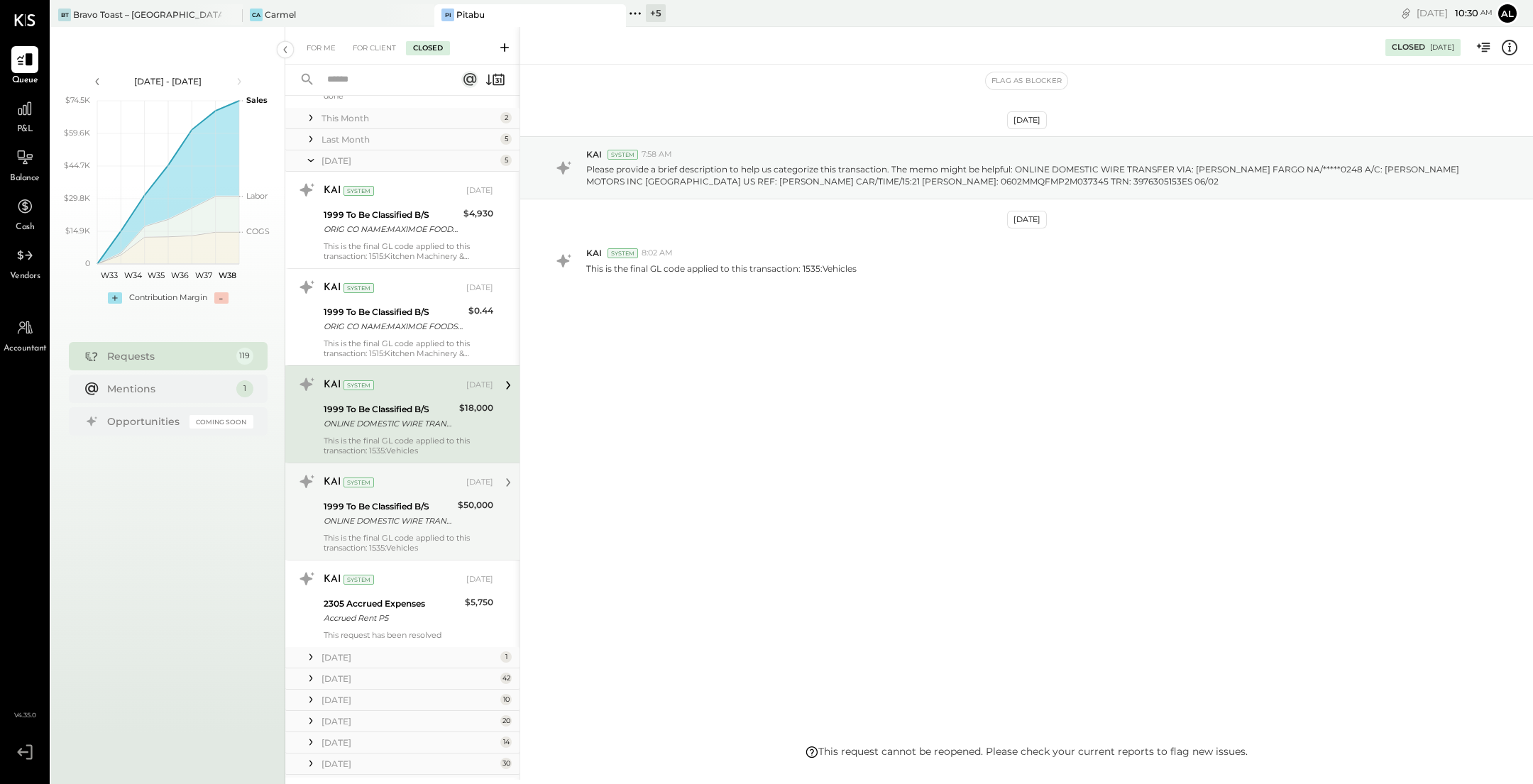
click at [407, 532] on div "This is the final GL code applied to this transaction: 1535:Vehicles" at bounding box center [408, 542] width 170 height 20
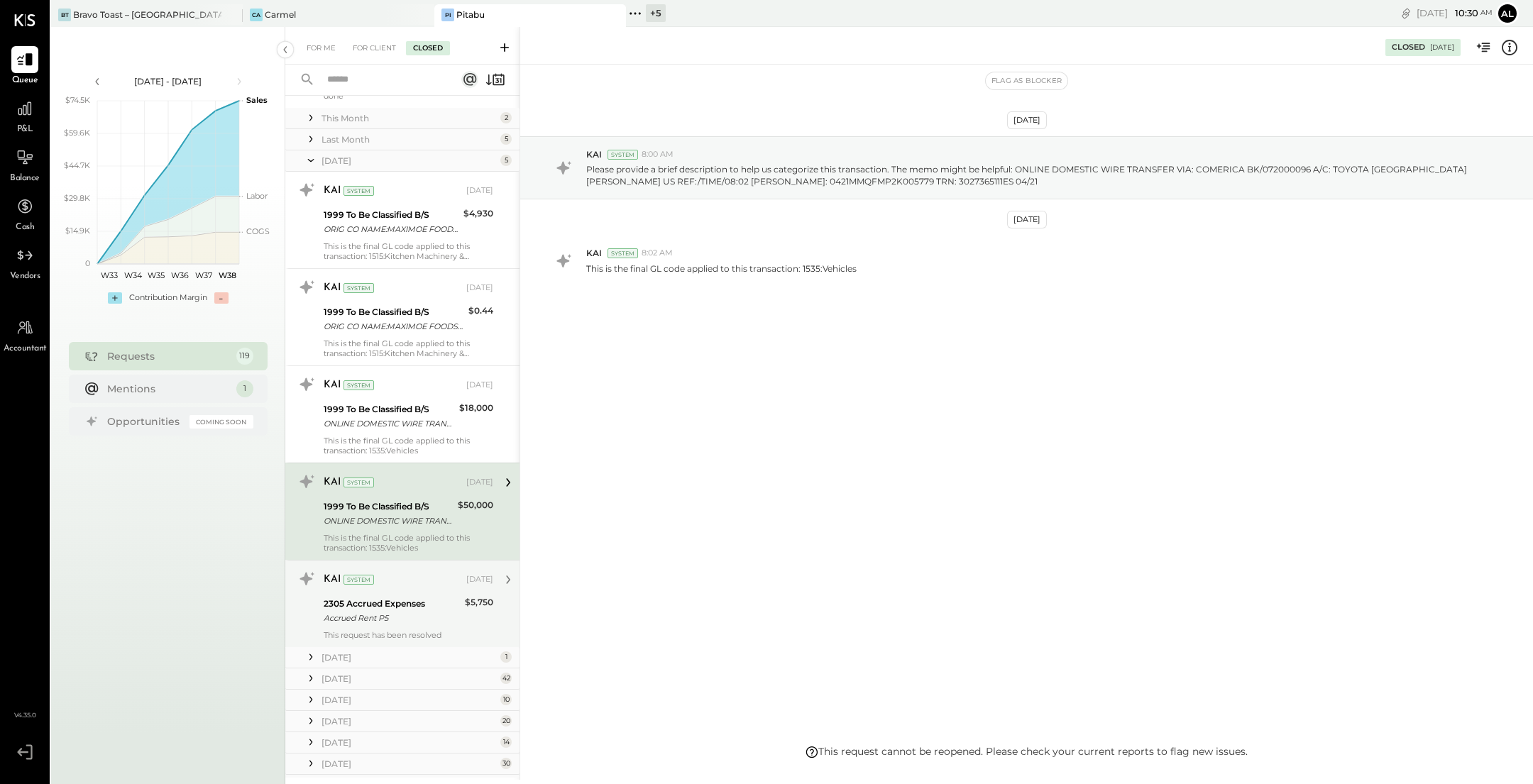
click at [412, 596] on div "2305 Accrued Expenses" at bounding box center [391, 604] width 137 height 14
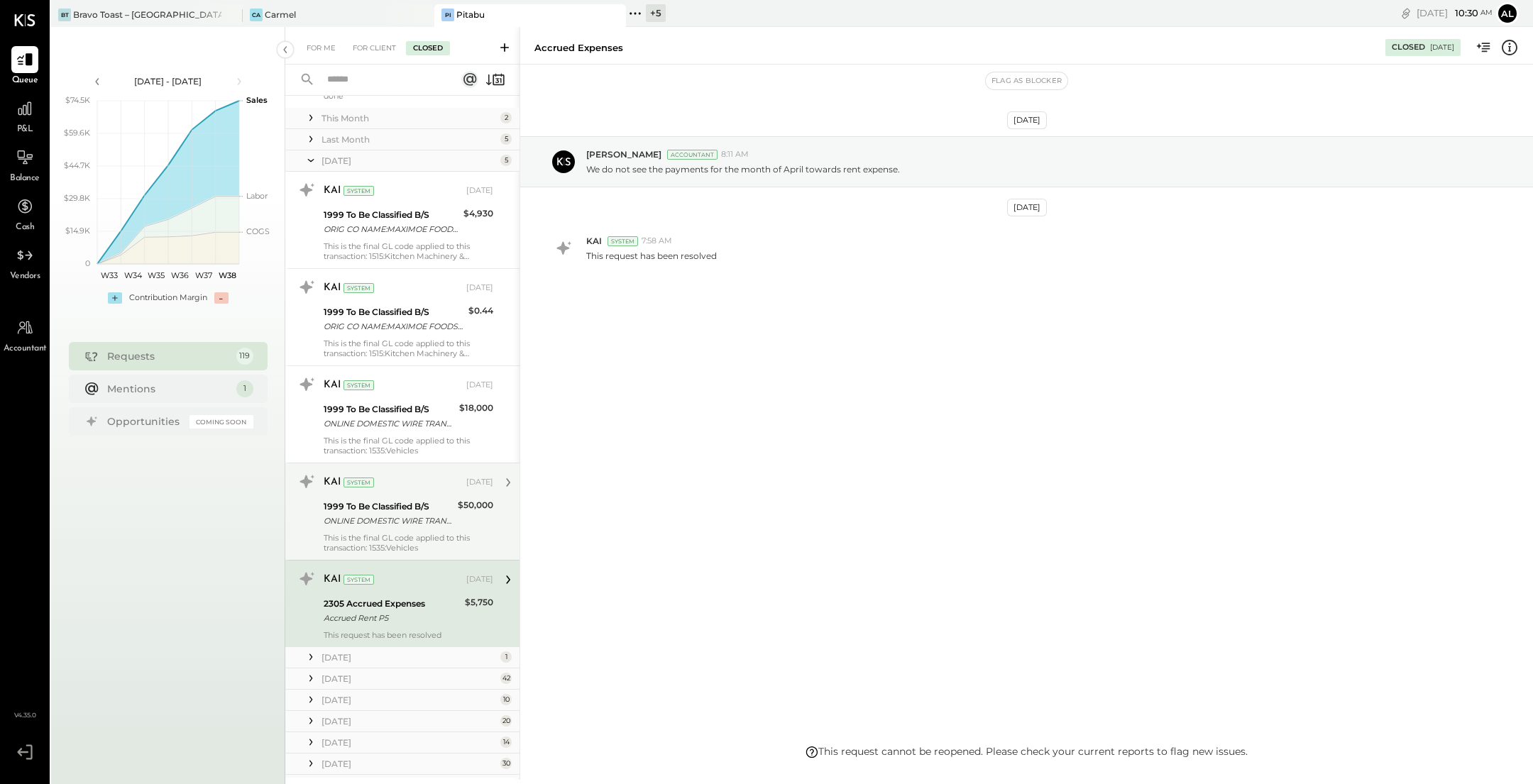
scroll to position [613, 0]
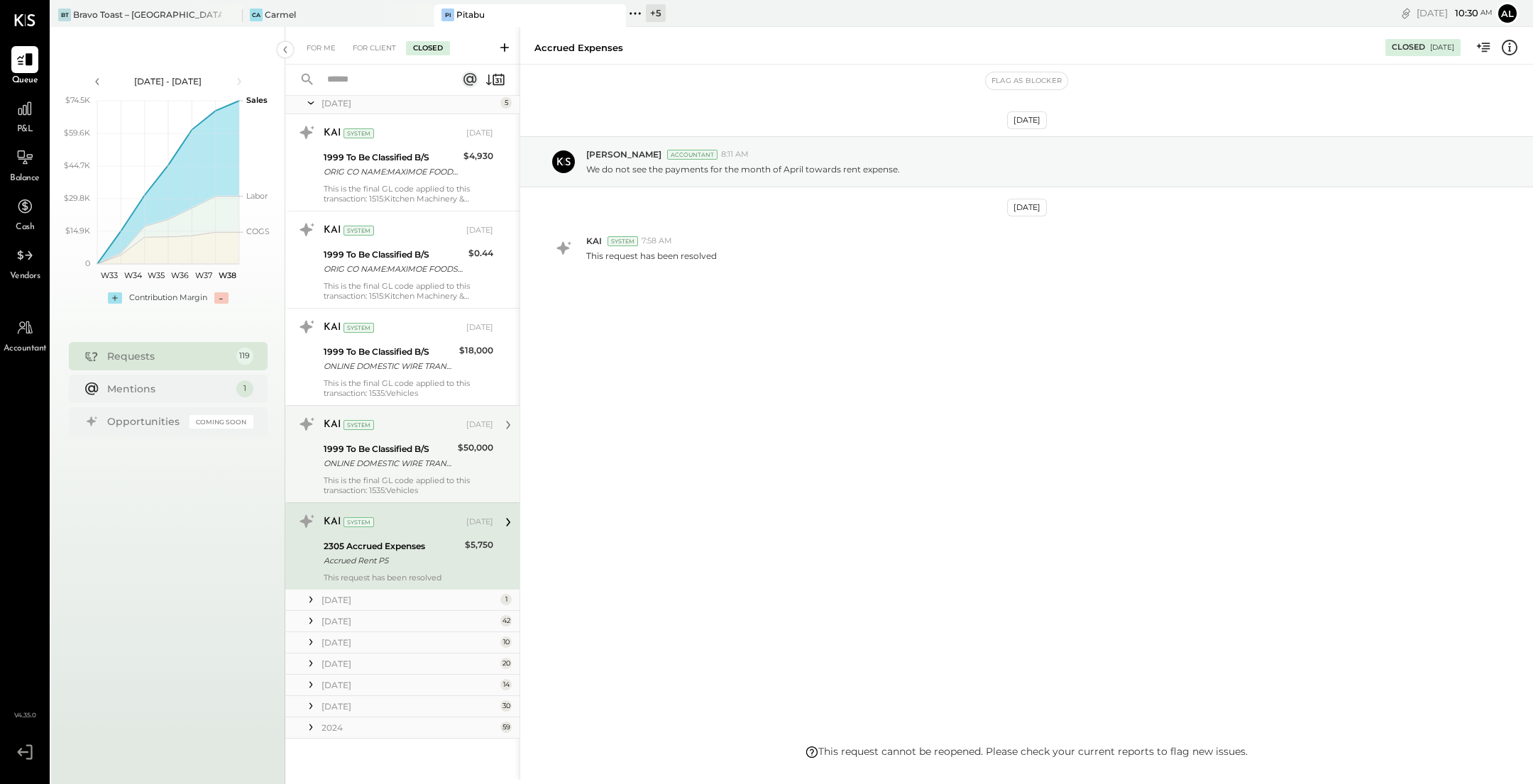
click at [309, 598] on icon at bounding box center [311, 599] width 14 height 14
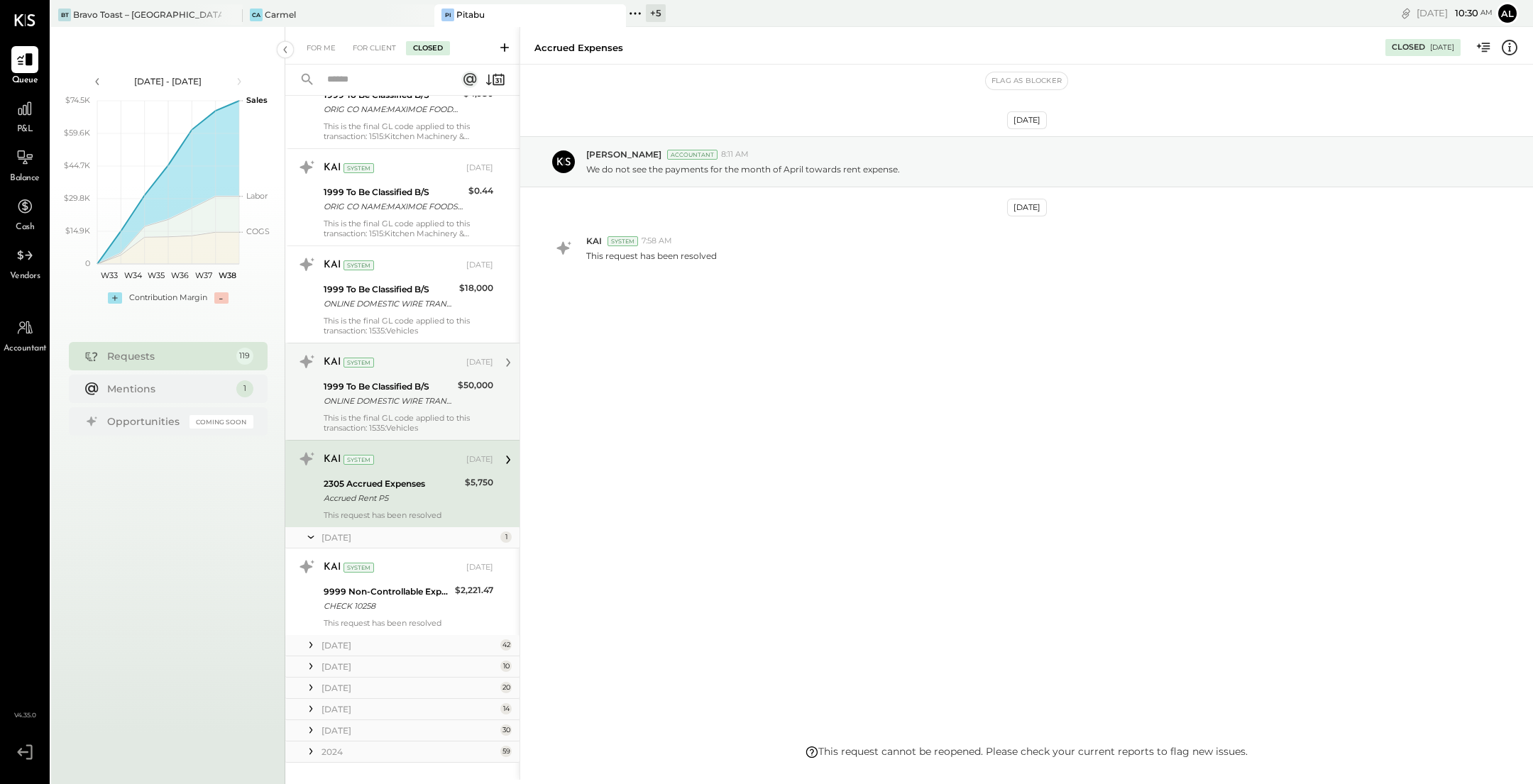
scroll to position [698, 0]
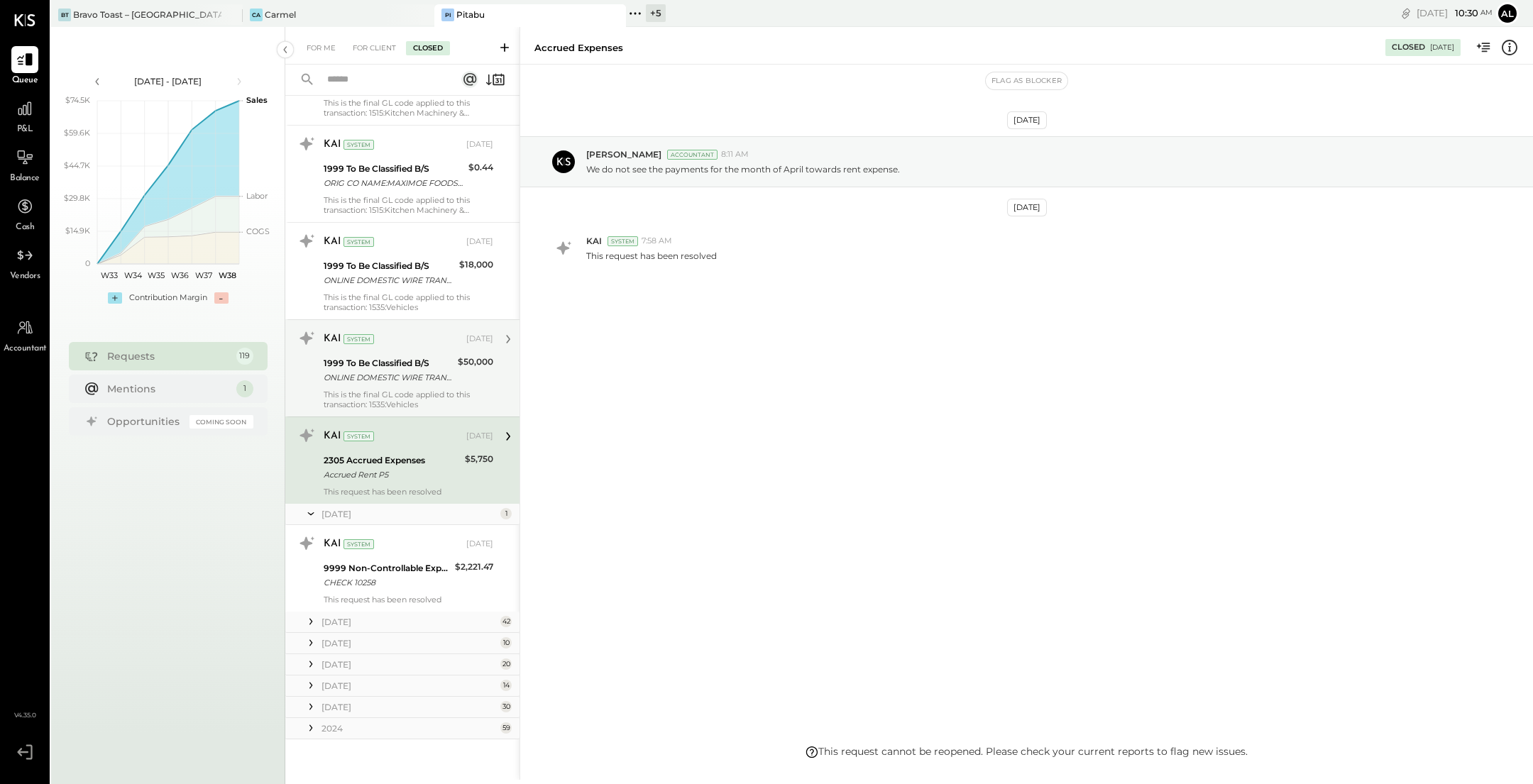
click at [310, 725] on icon at bounding box center [310, 728] width 3 height 6
click at [310, 702] on icon at bounding box center [311, 706] width 14 height 14
click at [310, 682] on icon at bounding box center [310, 685] width 3 height 6
click at [310, 664] on icon at bounding box center [311, 663] width 14 height 14
click at [310, 636] on icon at bounding box center [311, 643] width 14 height 14
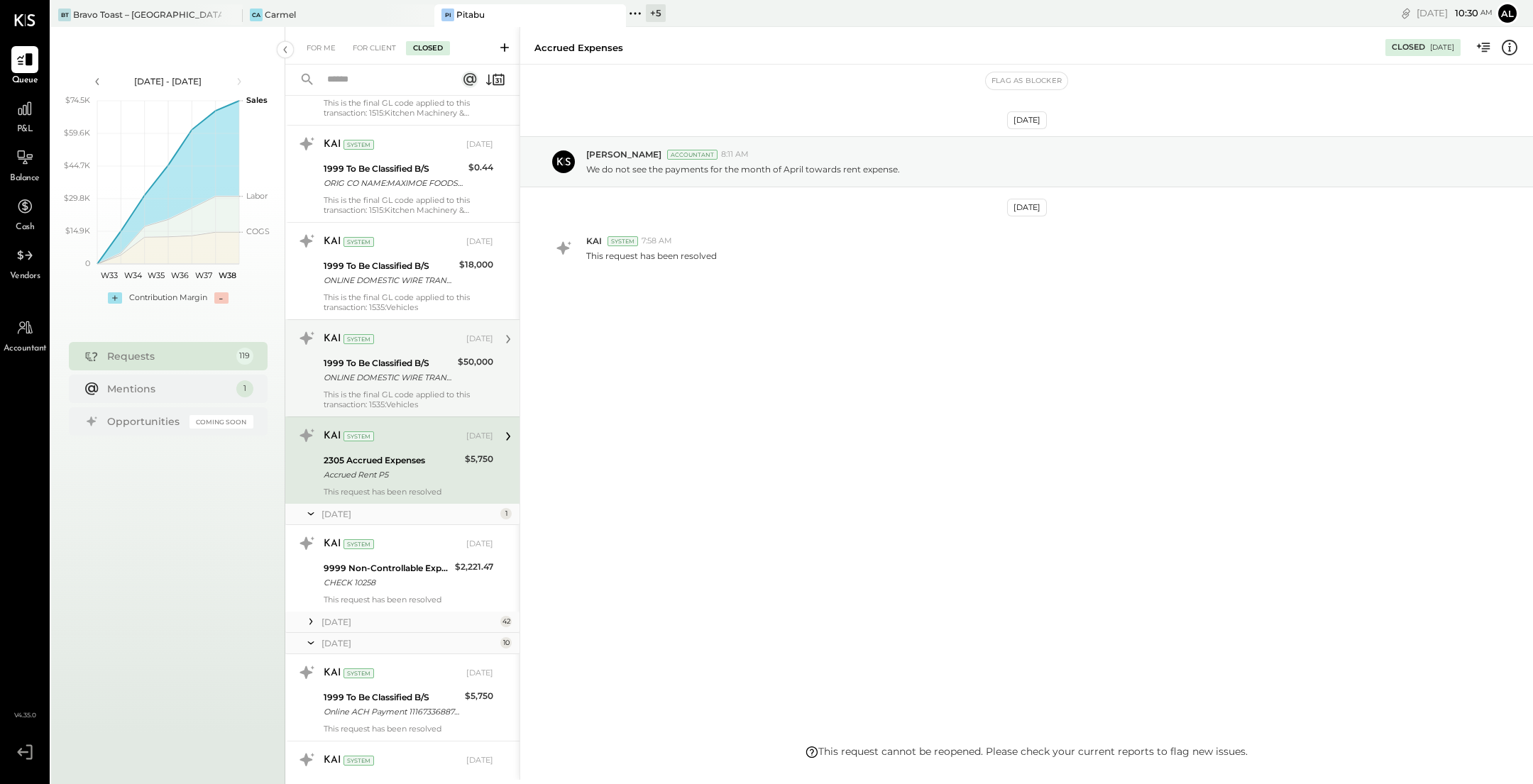
click at [309, 615] on icon at bounding box center [311, 621] width 14 height 14
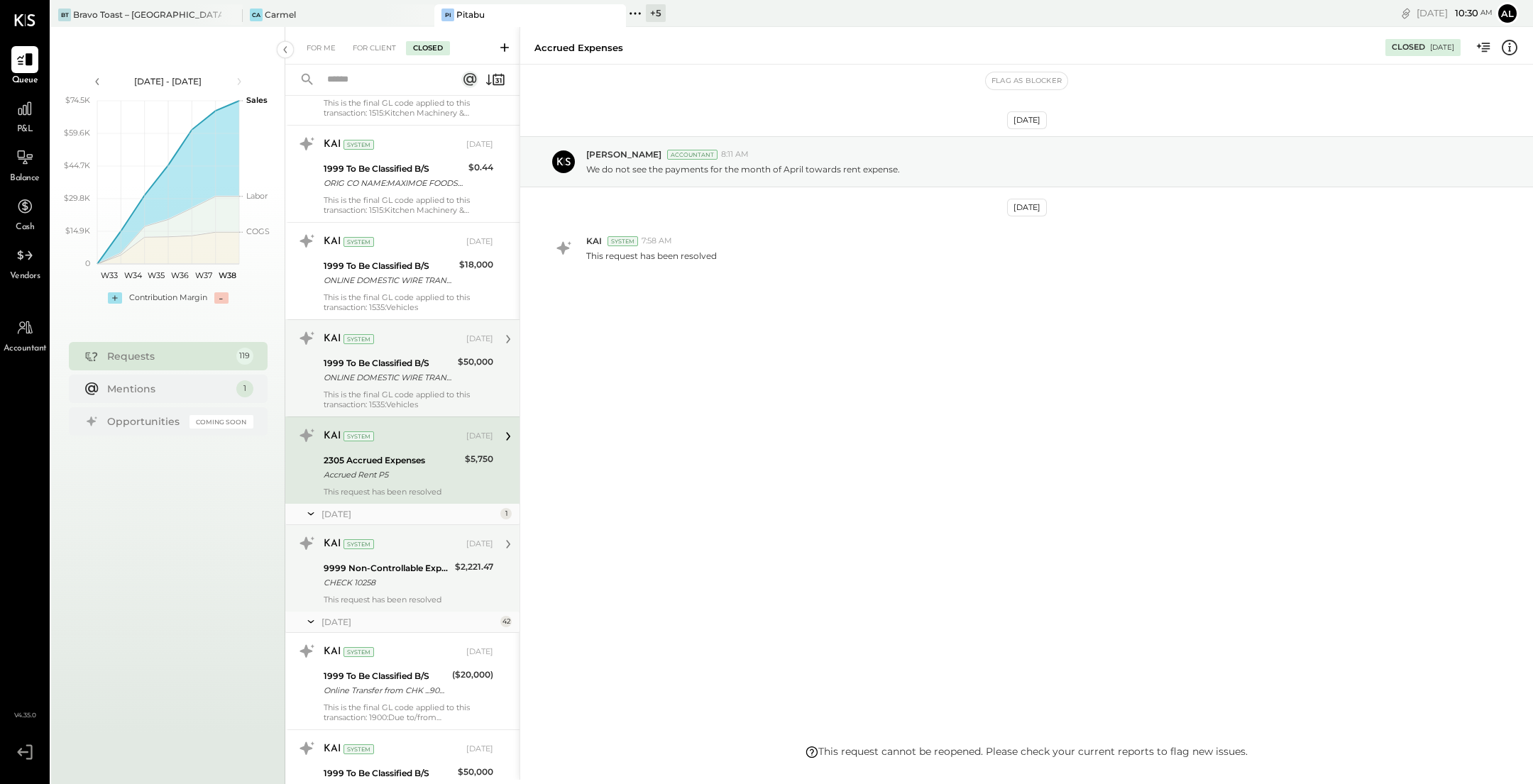
scroll to position [0, 0]
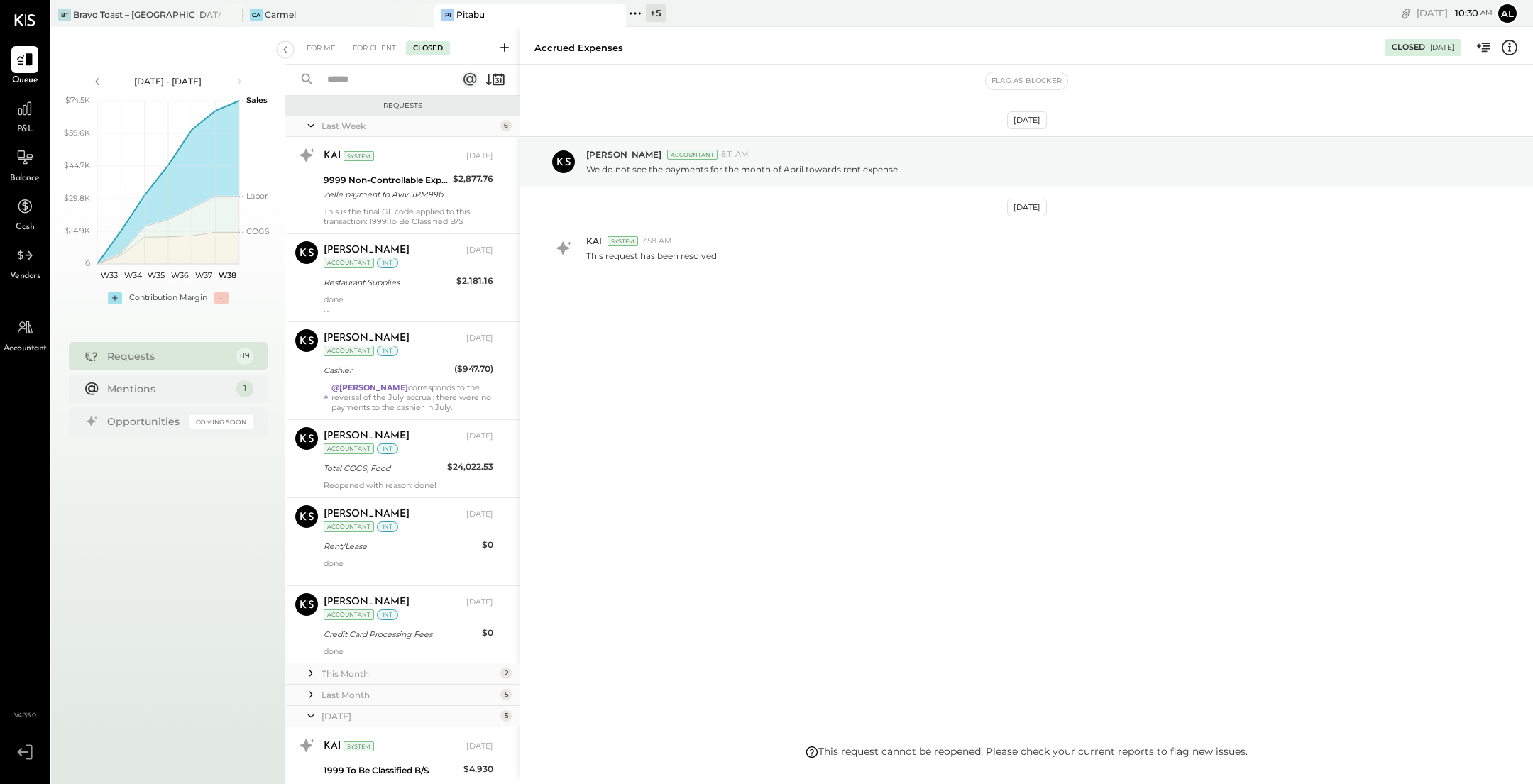
click at [393, 87] on input "text" at bounding box center [383, 79] width 129 height 23
click at [361, 85] on input "**" at bounding box center [383, 79] width 129 height 23
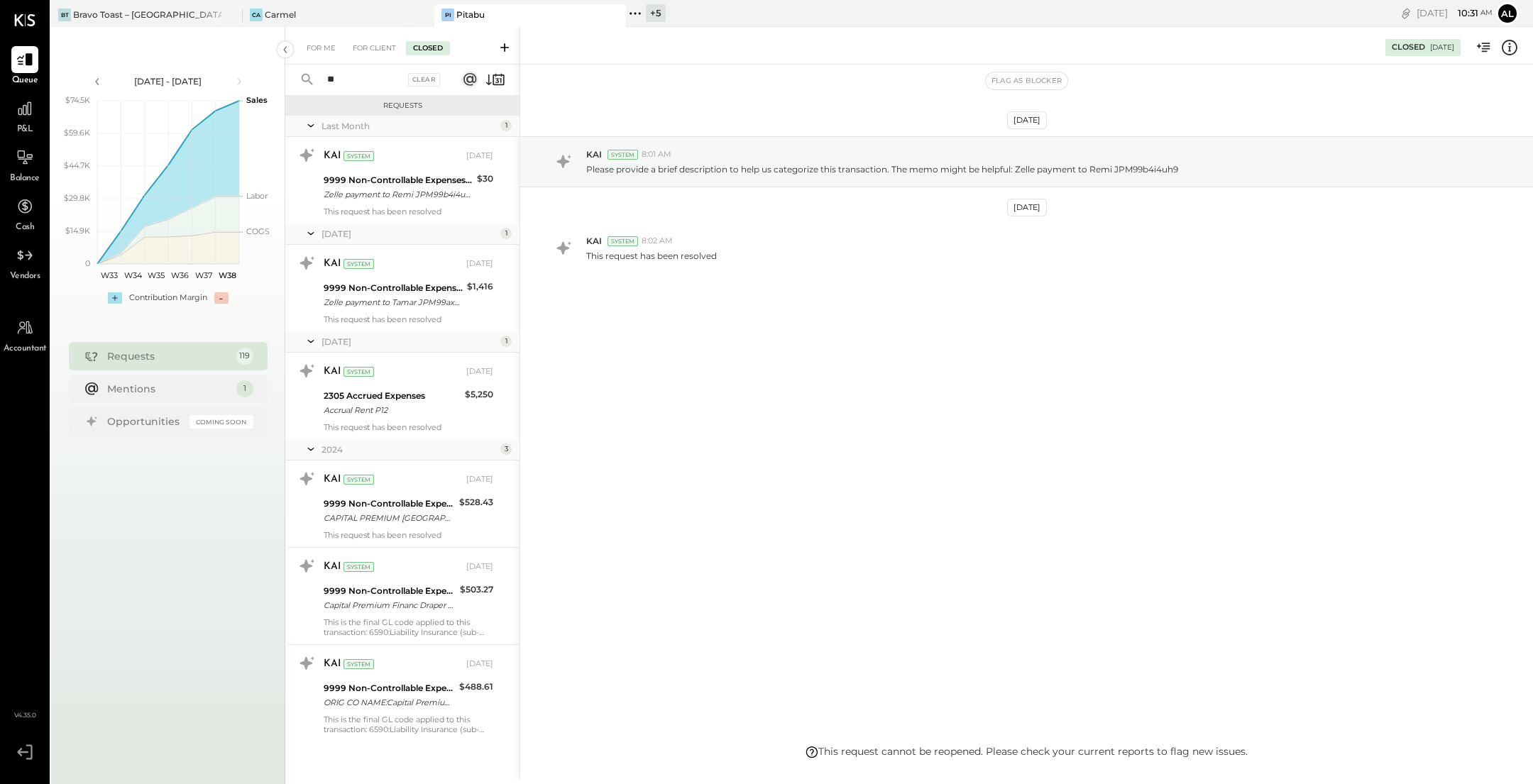
type input "*"
click at [357, 86] on input "text" at bounding box center [362, 79] width 86 height 23
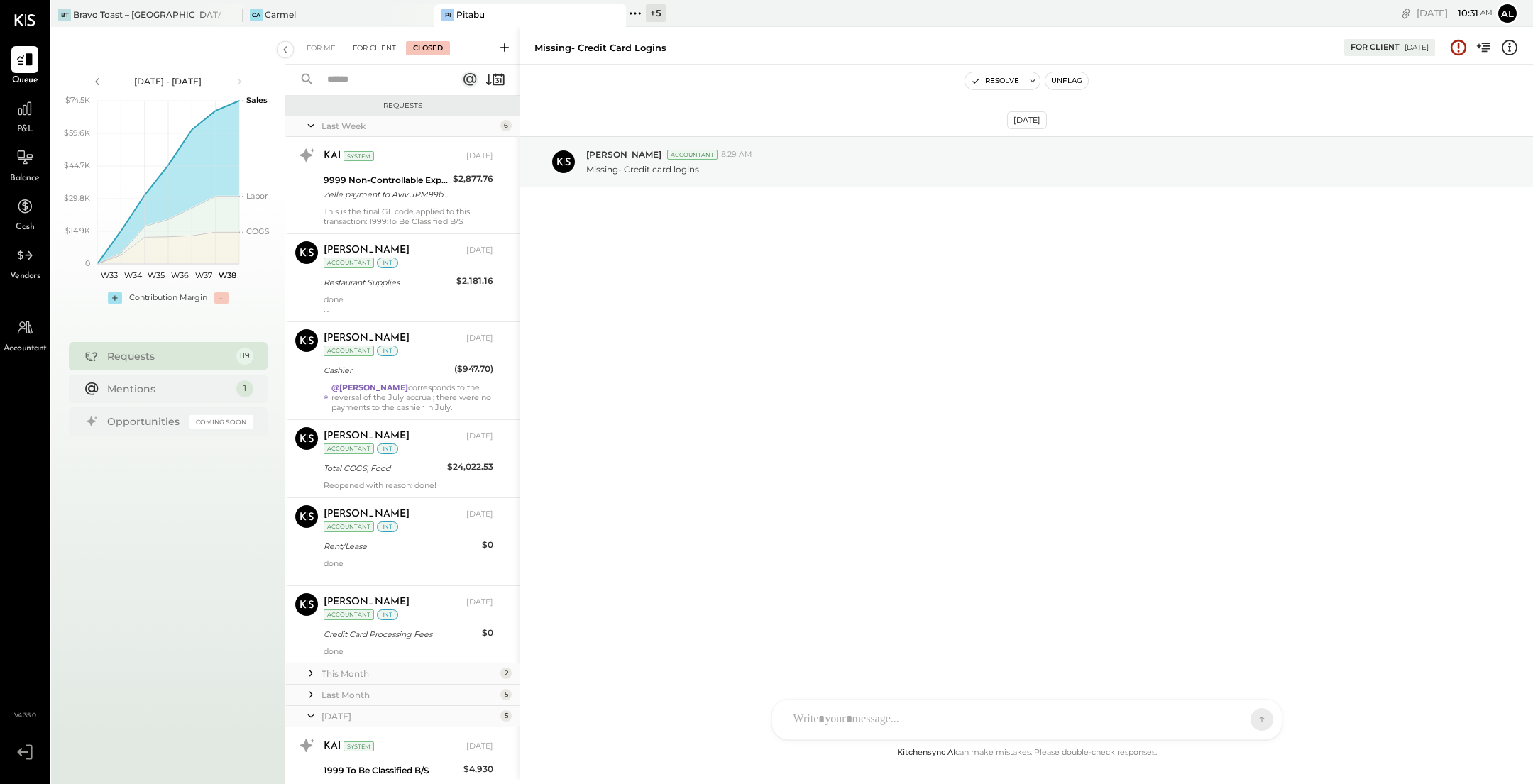
click at [359, 54] on div "For Client" at bounding box center [374, 48] width 57 height 14
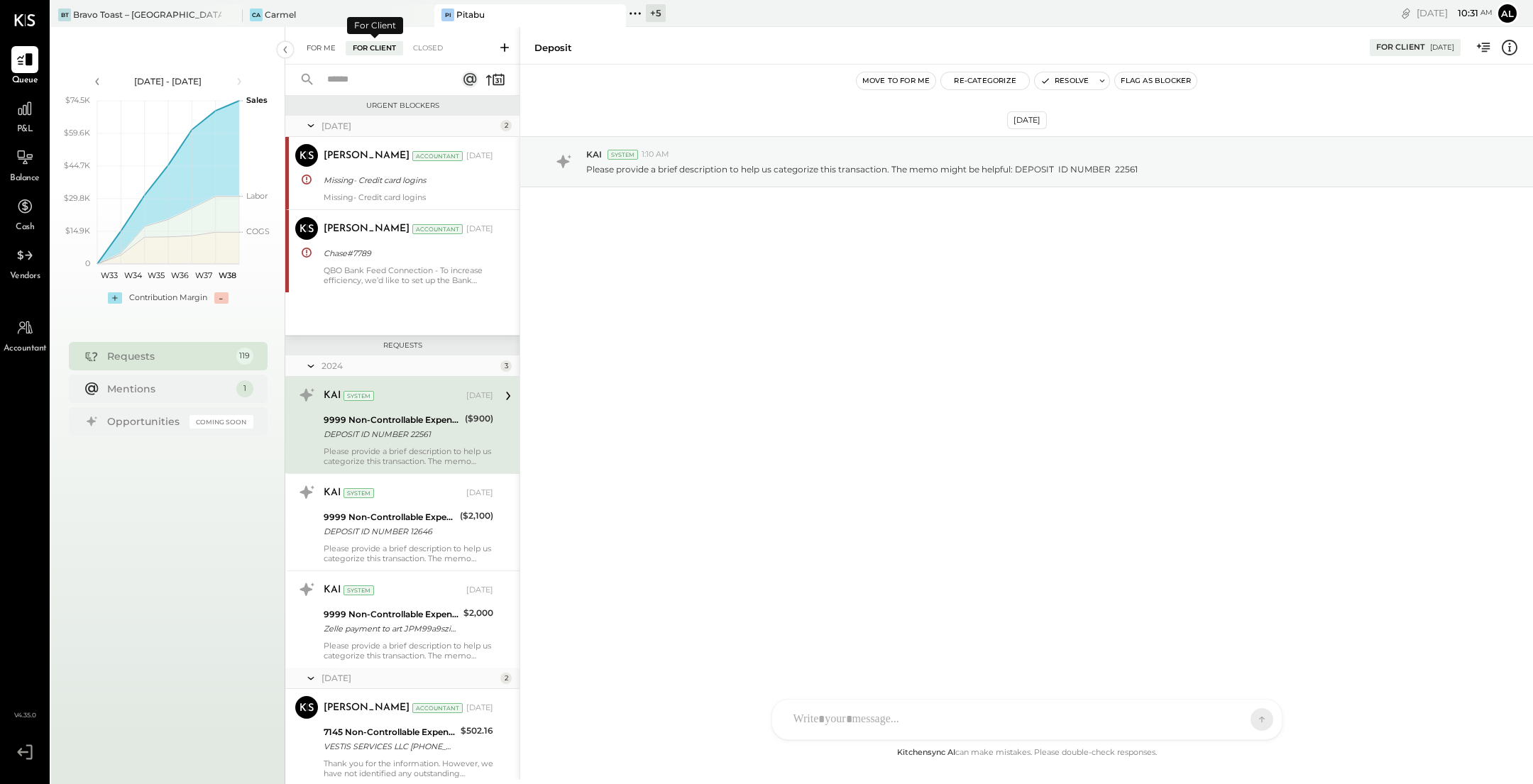
click at [320, 50] on div "For Me" at bounding box center [321, 48] width 43 height 14
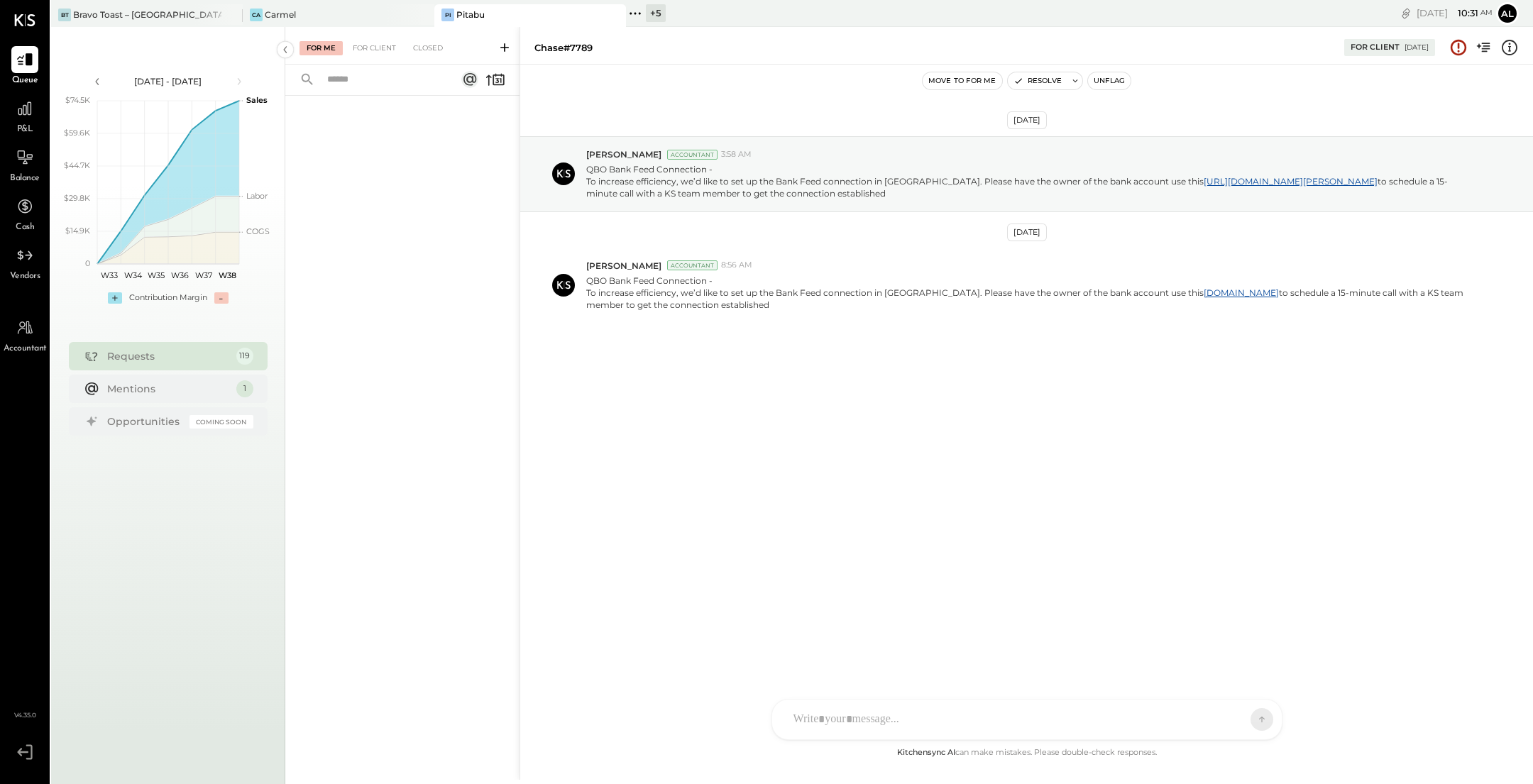
click at [440, 296] on div at bounding box center [402, 417] width 234 height 644
click at [202, 386] on div "Mentions" at bounding box center [168, 388] width 122 height 14
click at [188, 360] on div "Requests" at bounding box center [168, 355] width 122 height 14
click at [25, 113] on icon at bounding box center [24, 108] width 19 height 19
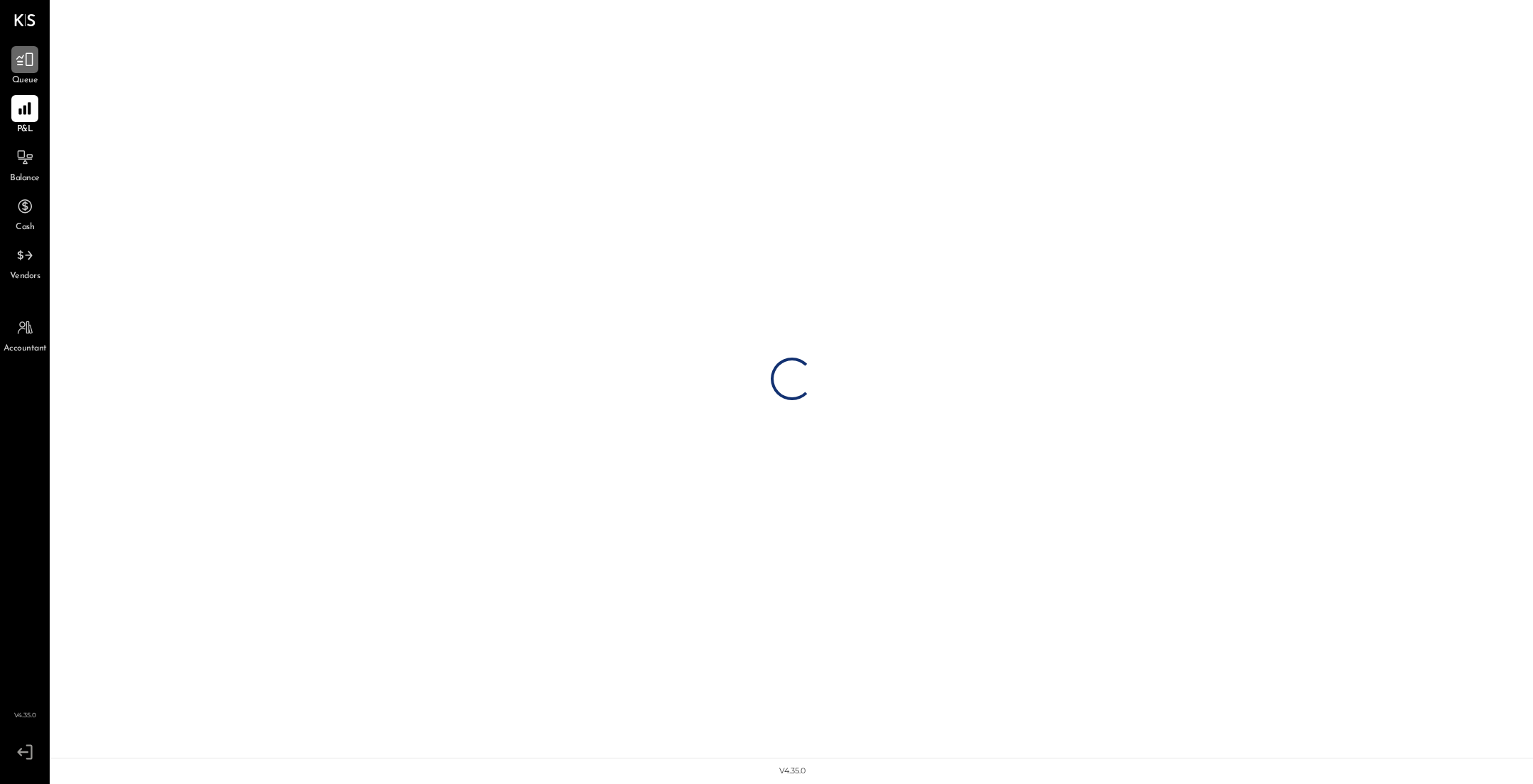
click at [23, 59] on icon at bounding box center [24, 59] width 19 height 19
